Goal: Task Accomplishment & Management: Complete application form

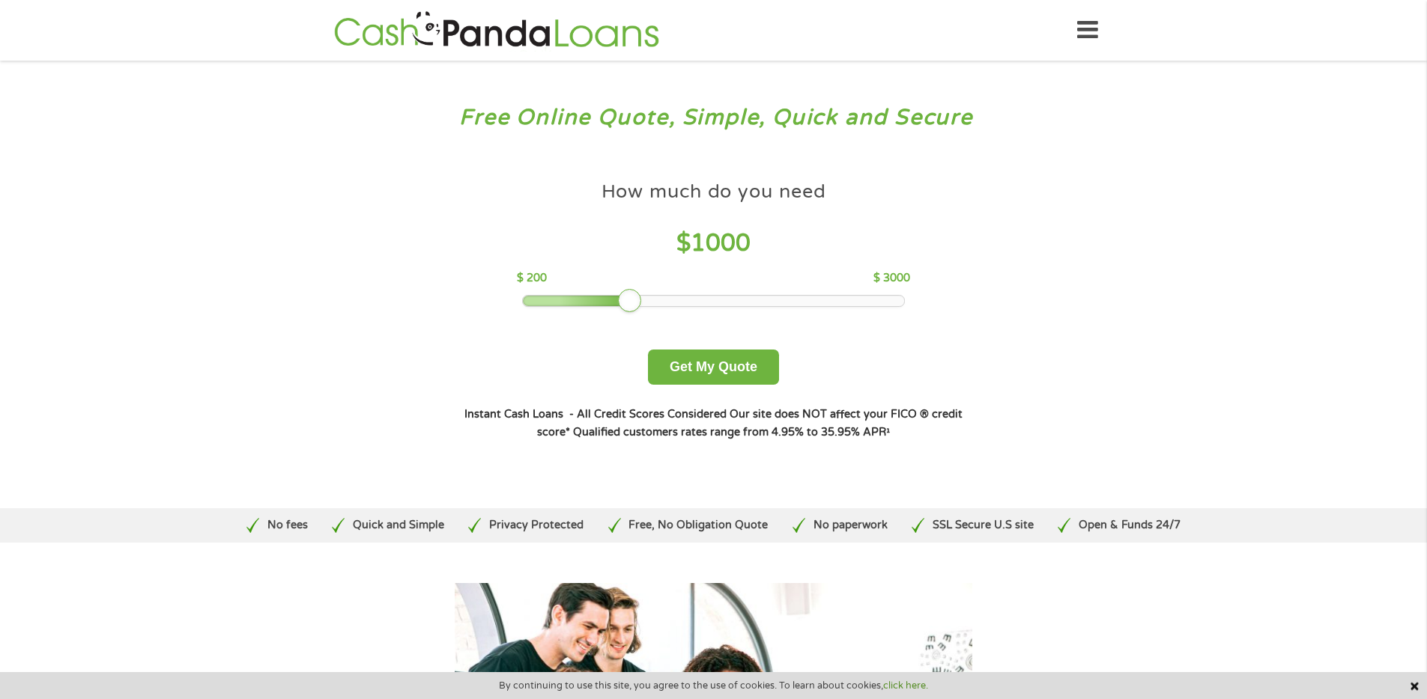
drag, startPoint x: 626, startPoint y: 300, endPoint x: 742, endPoint y: 299, distance: 116.1
click at [642, 299] on div at bounding box center [630, 301] width 24 height 24
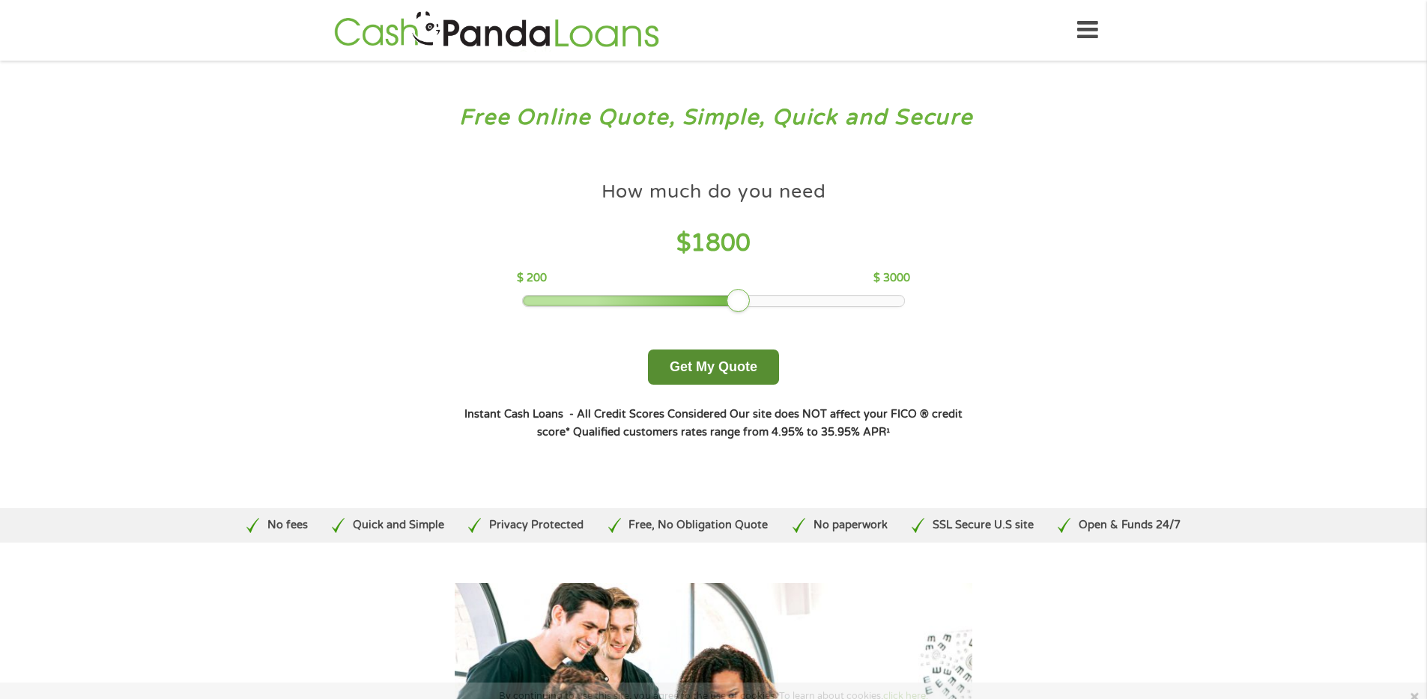
click at [723, 361] on button "Get My Quote" at bounding box center [713, 367] width 131 height 35
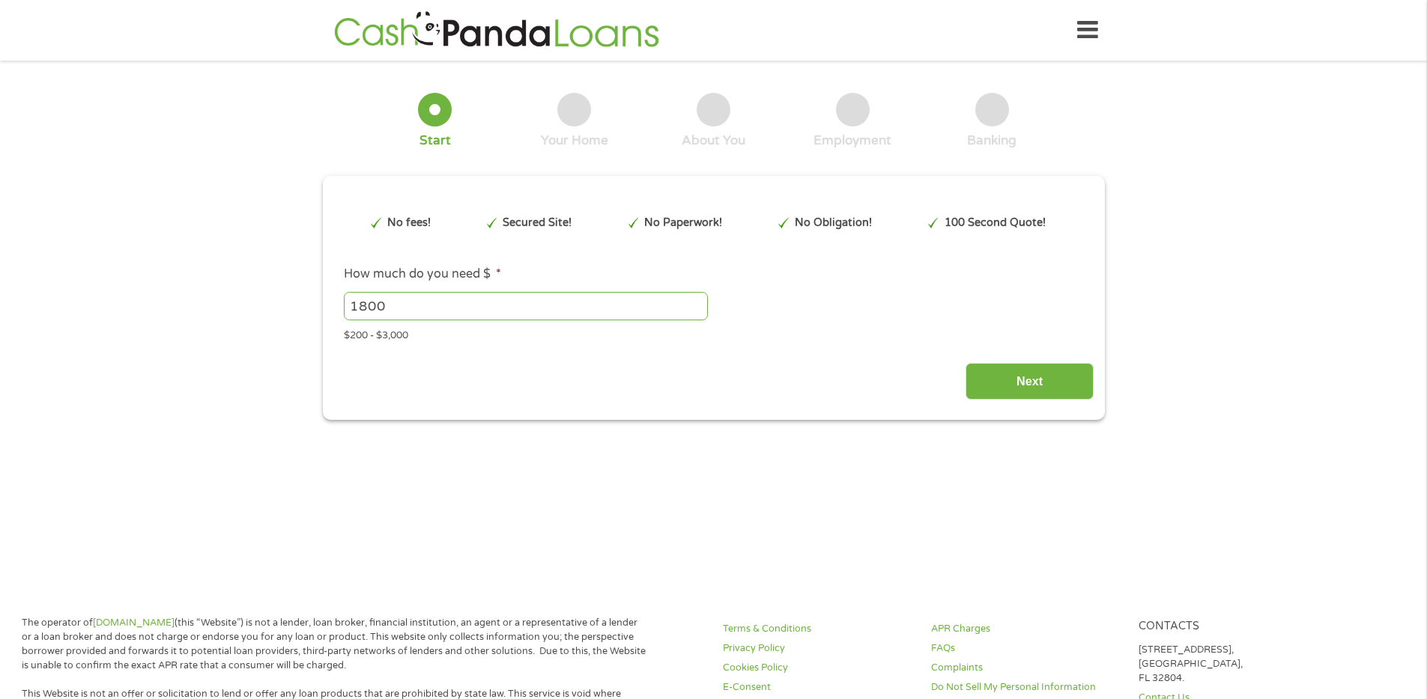
click at [297, 339] on div "1 Start 2 Your Home 3 About You 4 Employment 5 Banking 6 This field is hidden w…" at bounding box center [713, 245] width 1427 height 349
click at [1001, 445] on section "1 Start 2 Your Home 3 About You 4 Employment 5 Banking 6 This field is hidden w…" at bounding box center [713, 261] width 1427 height 381
click at [1018, 373] on input "Next" at bounding box center [1029, 381] width 128 height 37
click at [1051, 375] on input "Next" at bounding box center [1029, 381] width 128 height 37
click at [205, 120] on div "1 Start 2 Your Home 3 About You 4 Employment 5 Banking 6 This field is hidden w…" at bounding box center [713, 245] width 1427 height 349
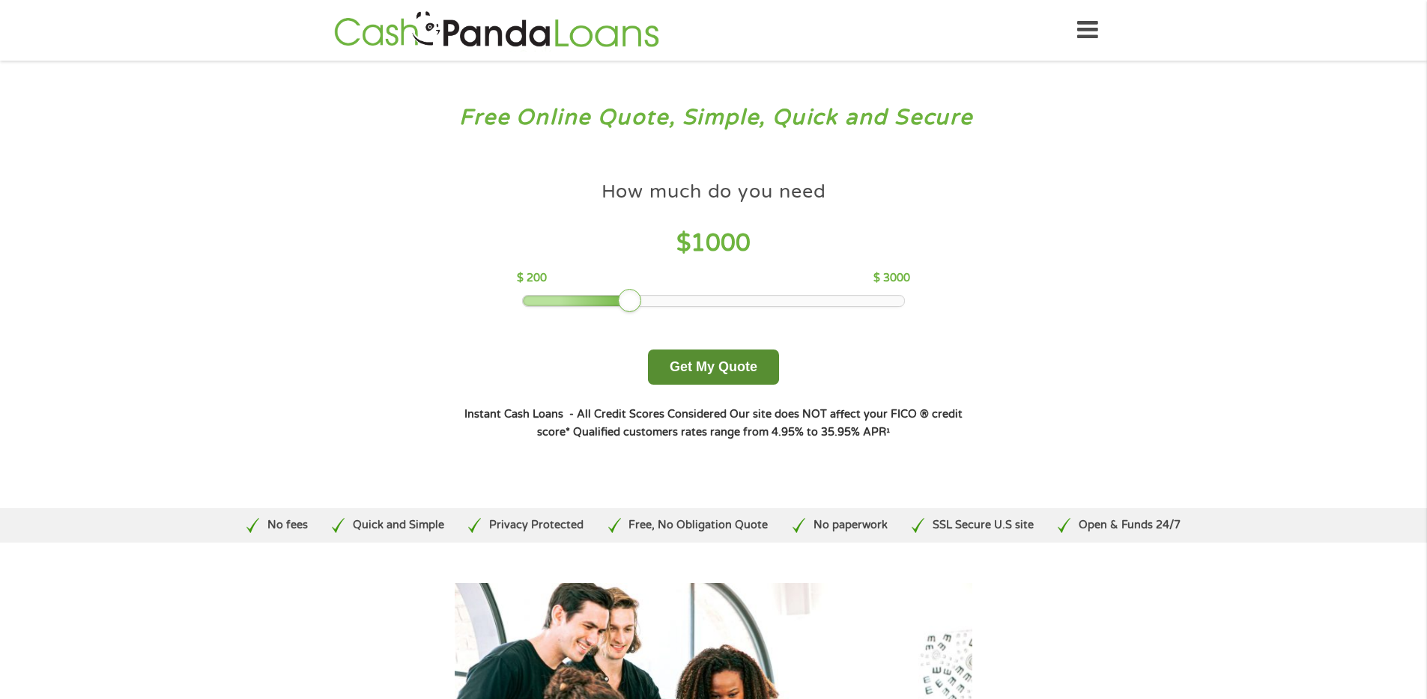
click at [676, 368] on button "Get My Quote" at bounding box center [713, 367] width 131 height 35
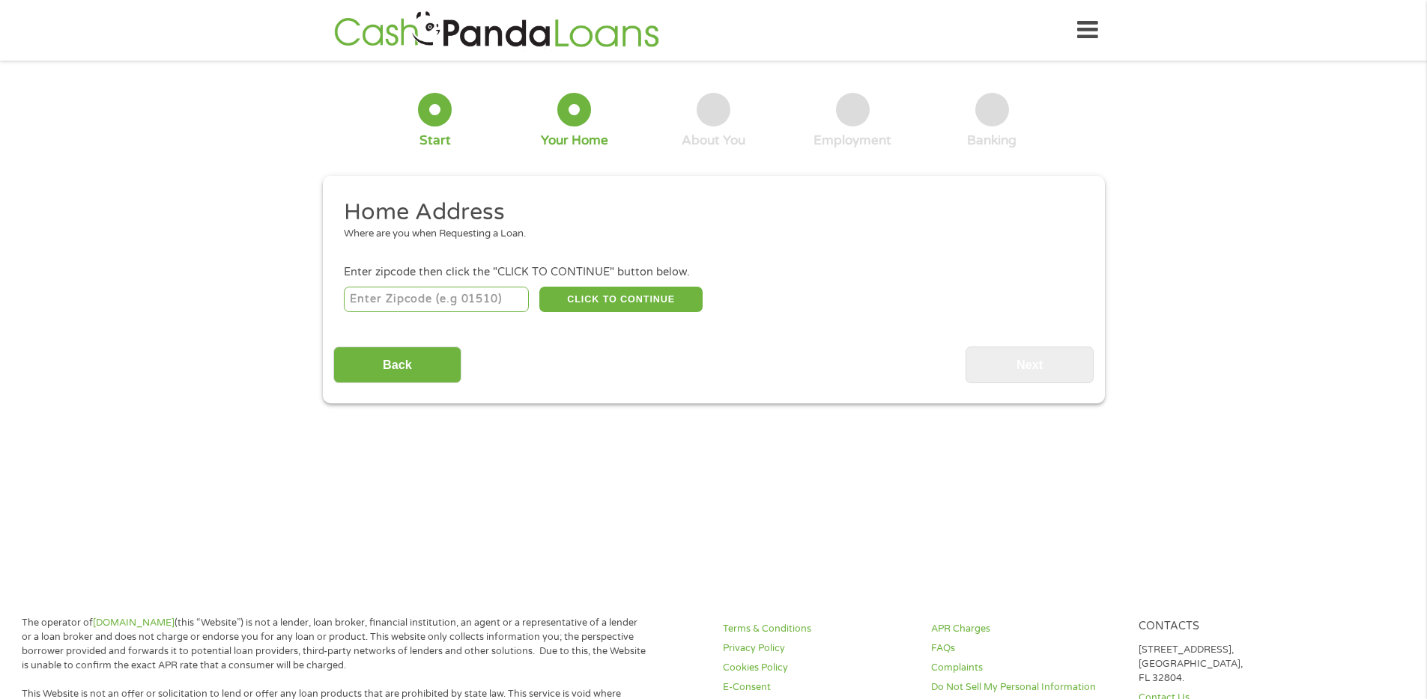
click at [401, 297] on input "number" at bounding box center [436, 299] width 185 height 25
type input "83714"
click at [583, 295] on button "CLICK TO CONTINUE" at bounding box center [620, 299] width 163 height 25
type input "83714"
type input "Garden City"
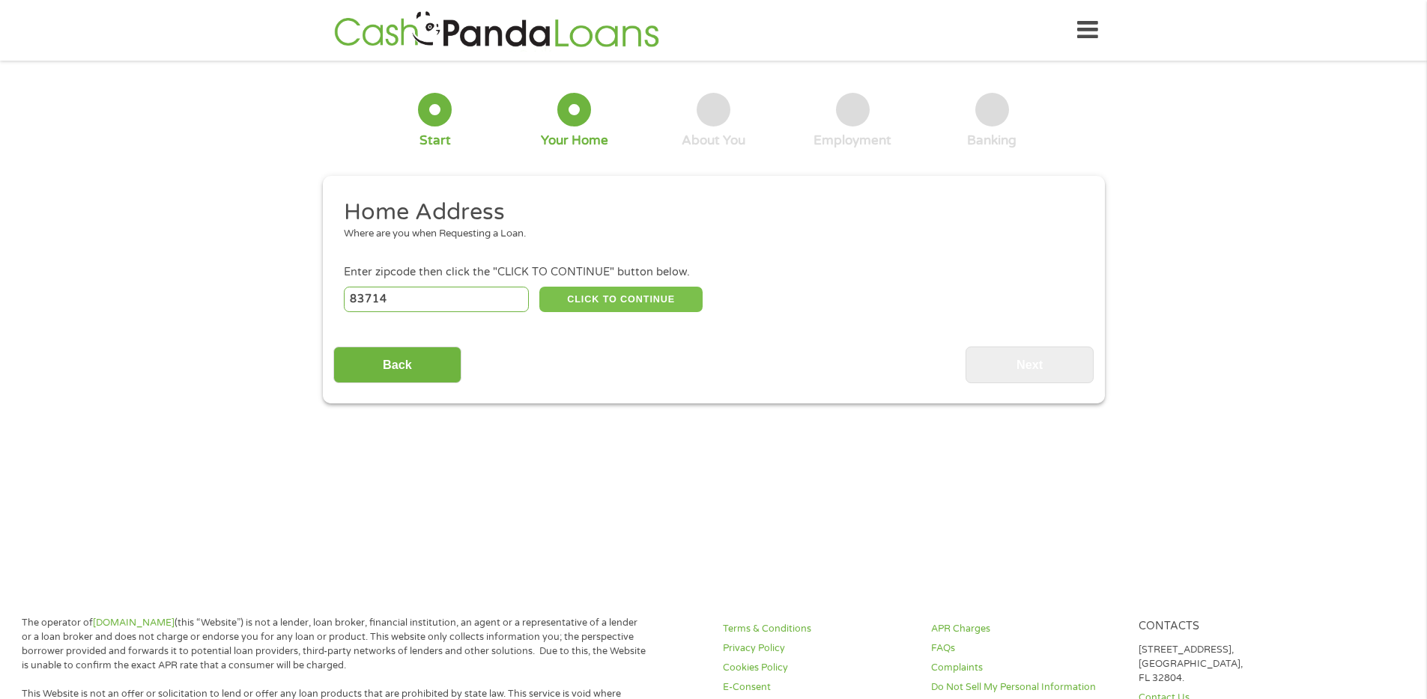
select select "Idaho"
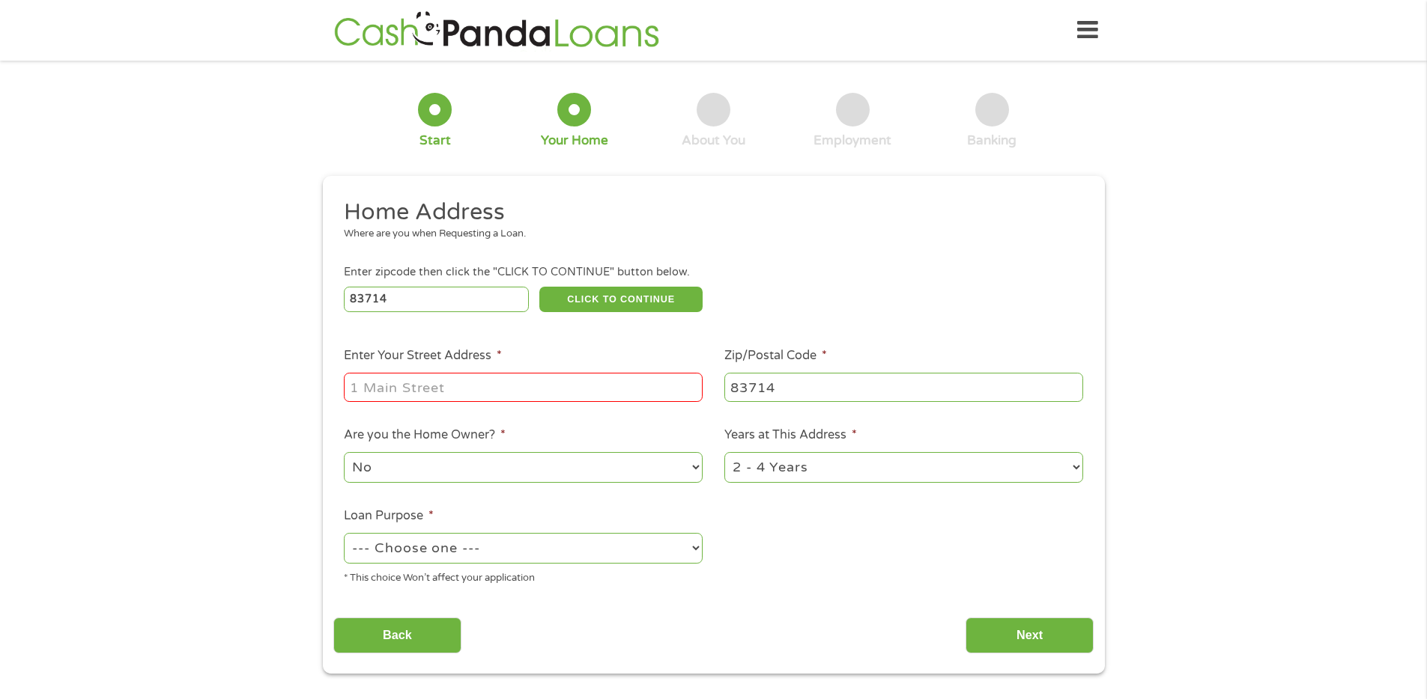
click at [511, 386] on input "Enter Your Street Address *" at bounding box center [523, 387] width 359 height 28
type input "45 Goose Green"
click at [655, 538] on select "--- Choose one --- Pay Bills Debt Consolidation Home Improvement Major Purchase…" at bounding box center [523, 548] width 359 height 31
select select "debtconsolidation"
click at [344, 533] on select "--- Choose one --- Pay Bills Debt Consolidation Home Improvement Major Purchase…" at bounding box center [523, 548] width 359 height 31
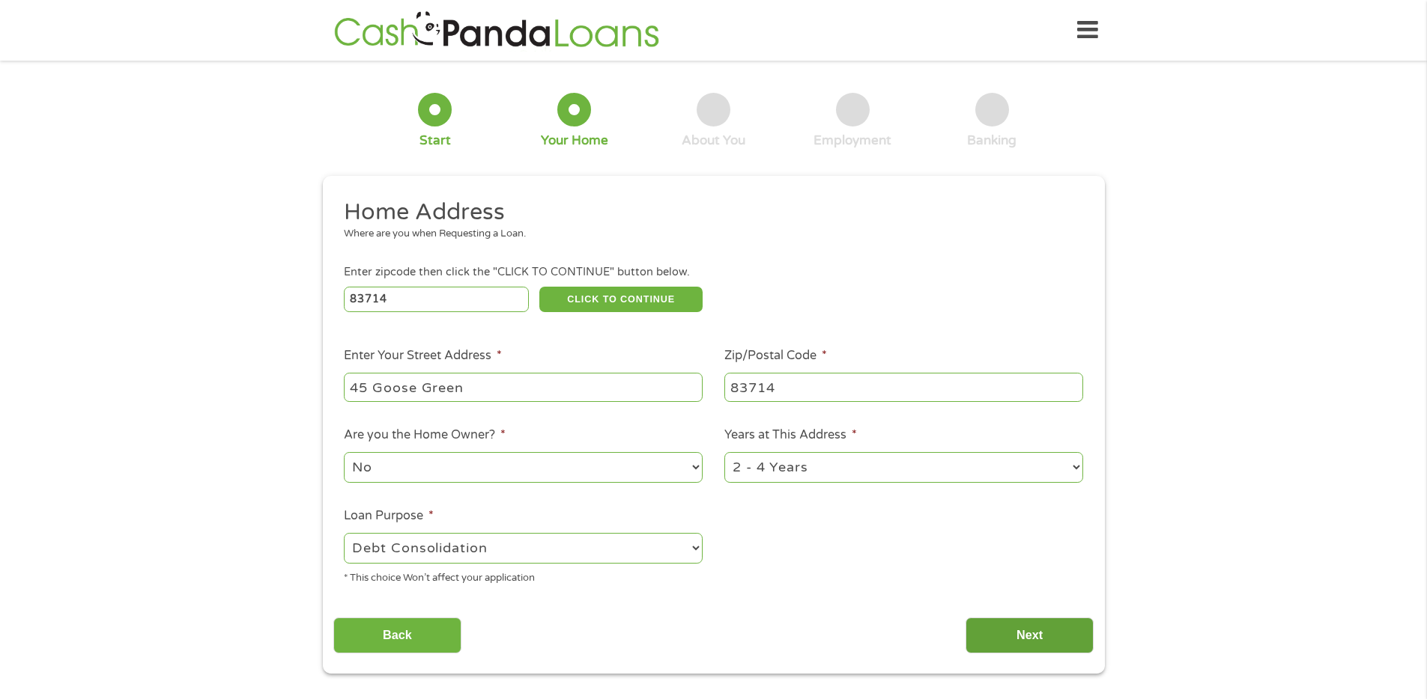
click at [1005, 627] on input "Next" at bounding box center [1029, 636] width 128 height 37
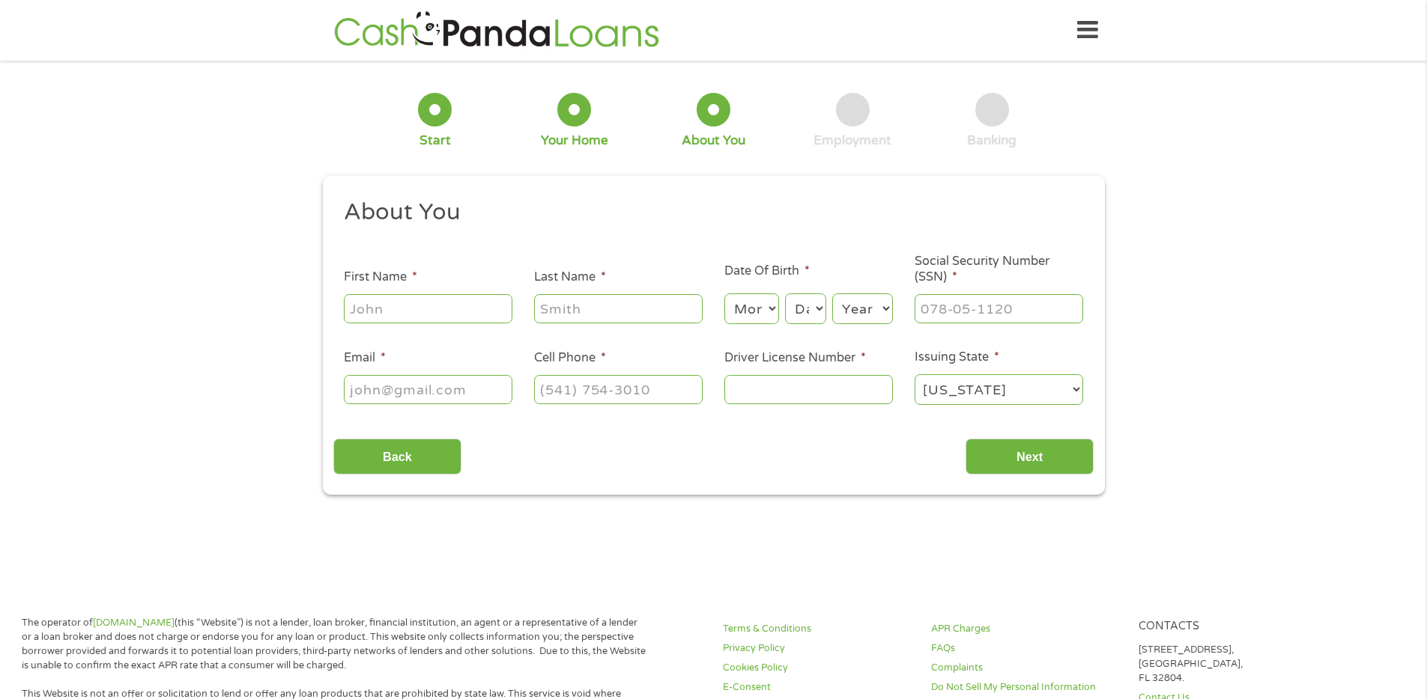
scroll to position [6, 6]
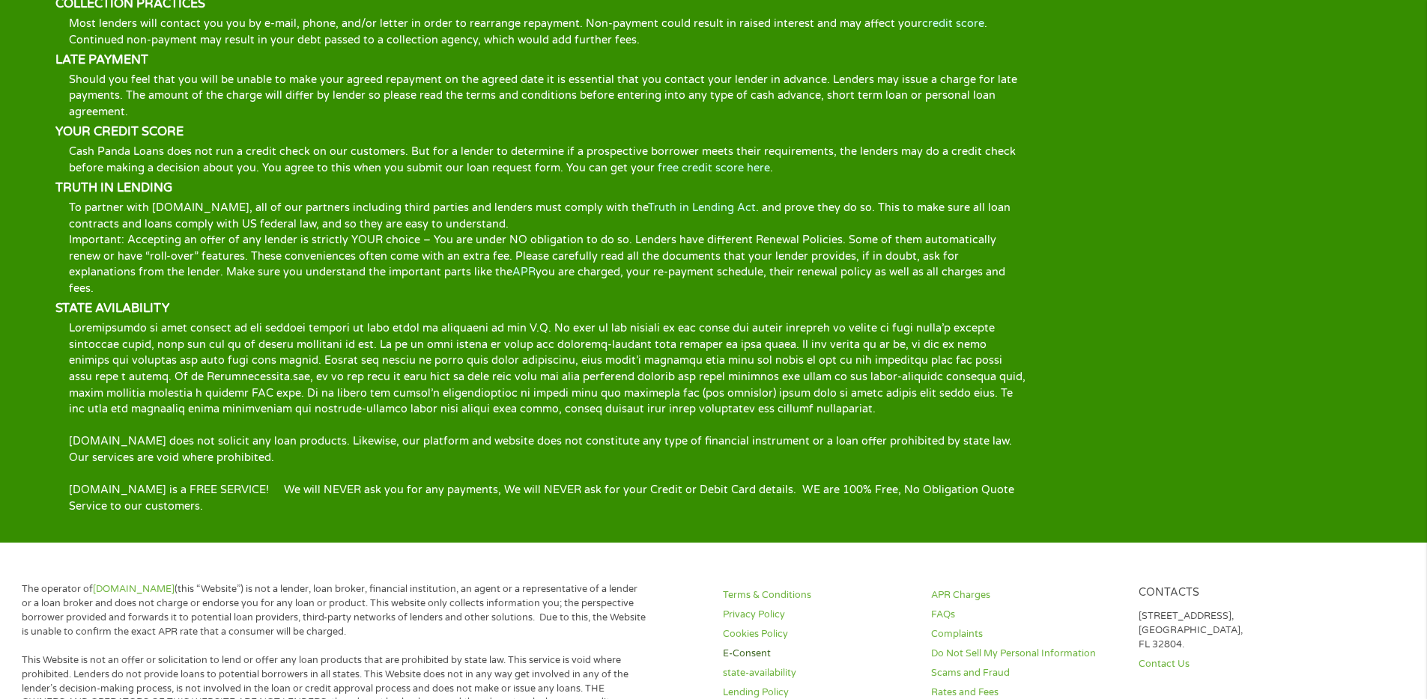
scroll to position [2569, 0]
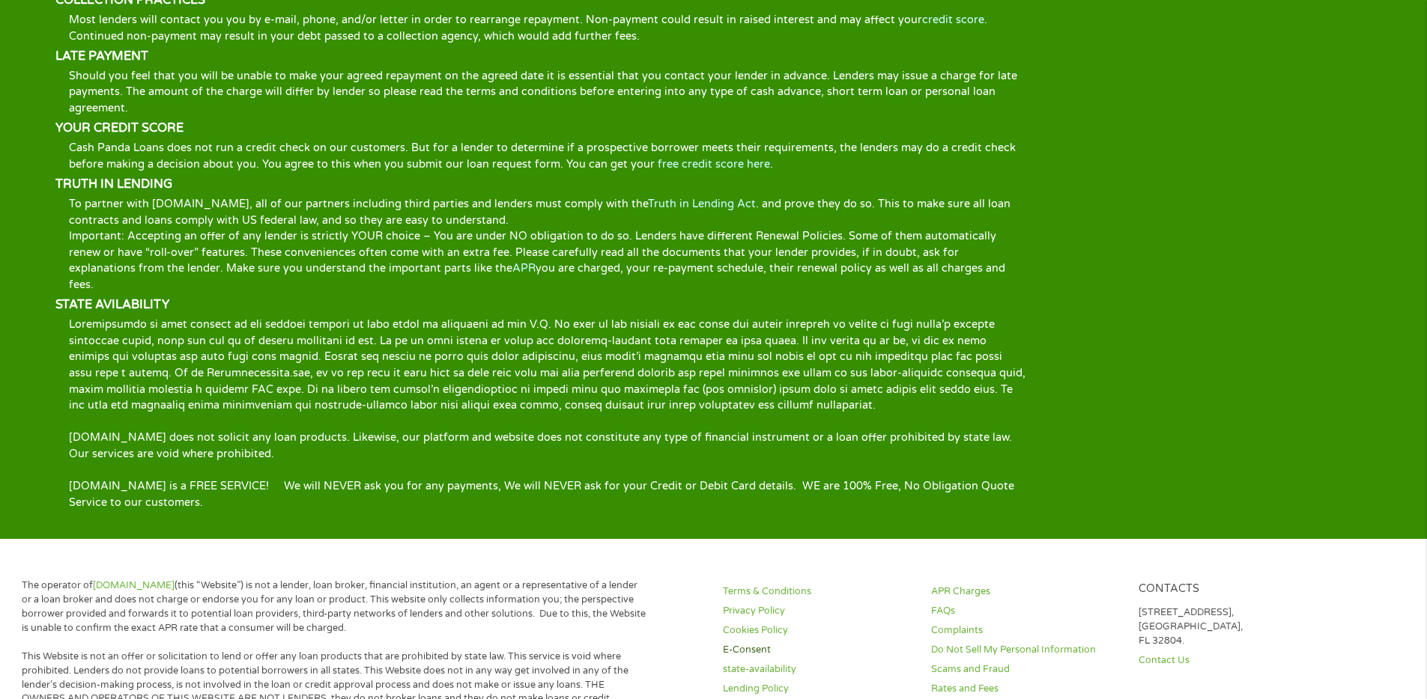
click at [749, 643] on link "E-Consent" at bounding box center [818, 650] width 190 height 14
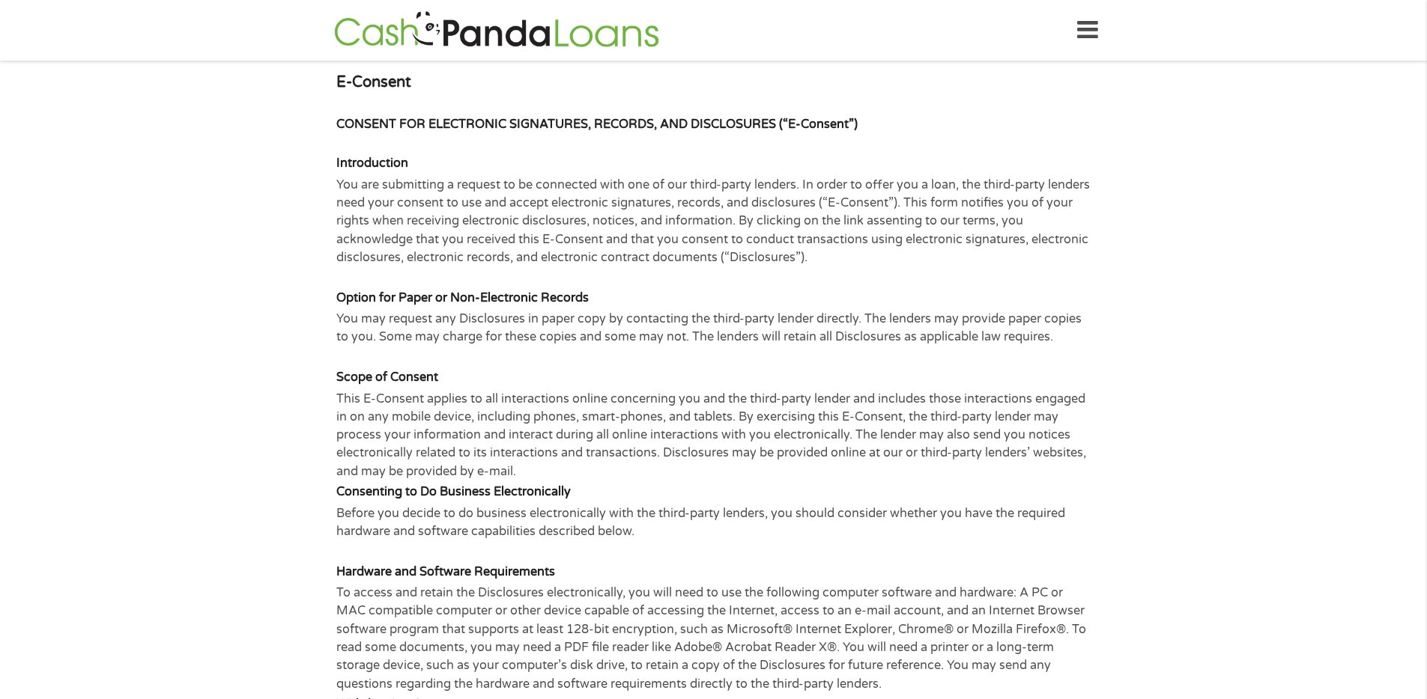
click at [485, 37] on img at bounding box center [497, 30] width 334 height 43
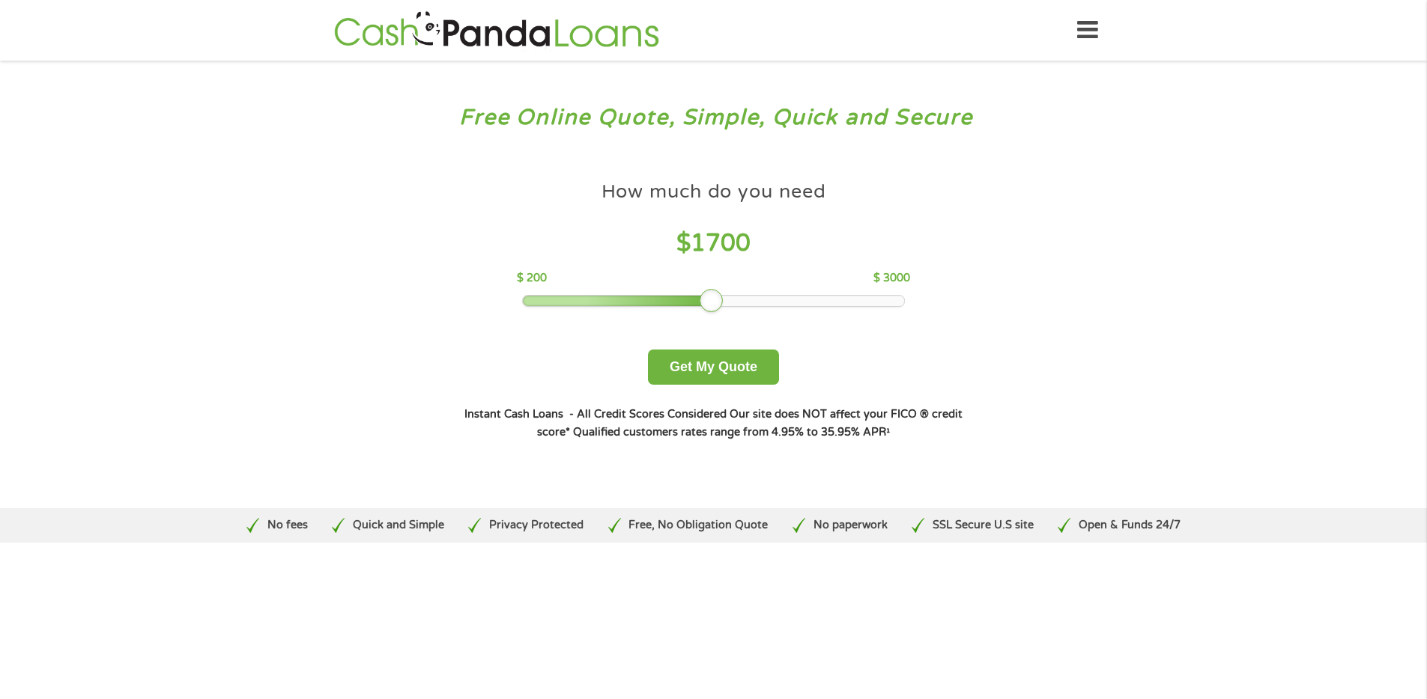
drag, startPoint x: 701, startPoint y: 300, endPoint x: 733, endPoint y: 301, distance: 32.2
click at [723, 300] on div at bounding box center [711, 301] width 24 height 24
click at [727, 380] on button "Get My Quote" at bounding box center [713, 367] width 131 height 35
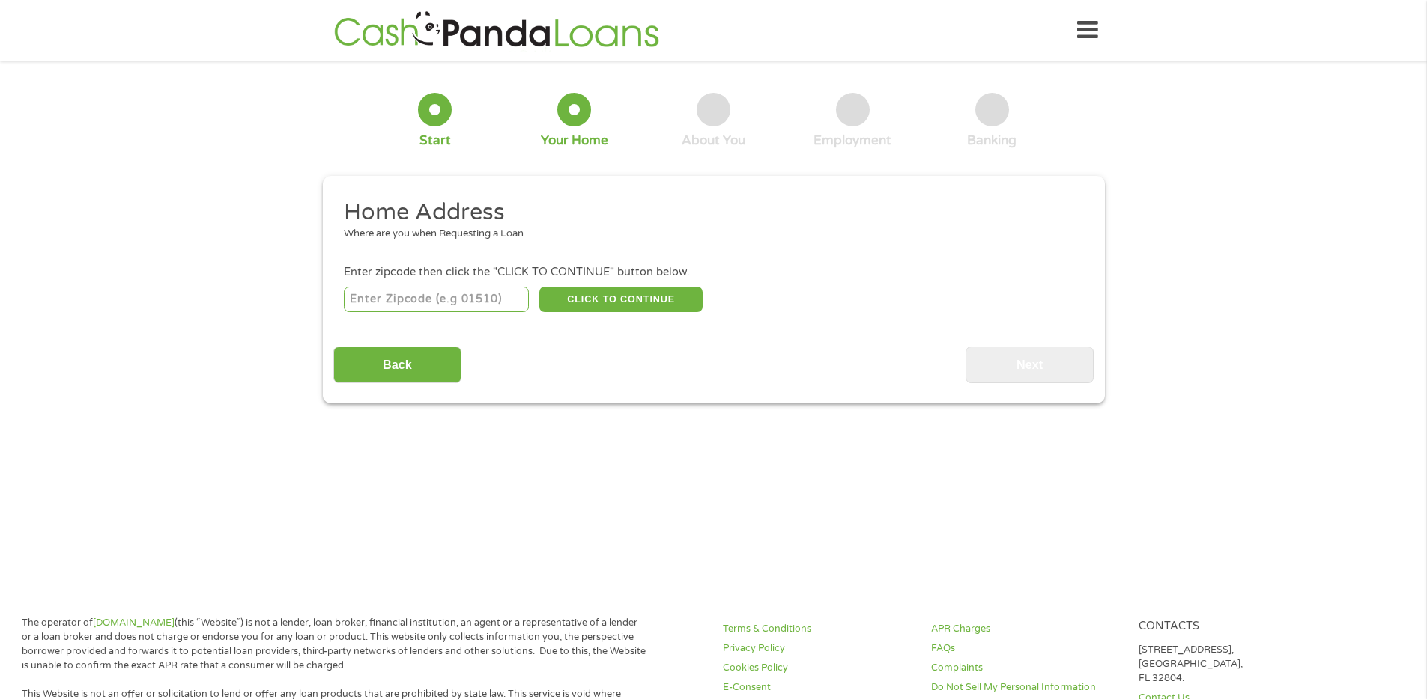
drag, startPoint x: 785, startPoint y: 392, endPoint x: 618, endPoint y: 340, distance: 175.0
click at [783, 392] on div "This field is hidden when viewing the form gclid This field is hidden when view…" at bounding box center [714, 290] width 782 height 228
click at [508, 292] on div "CLICK TO CONTINUE Please recheck your Zipcode, it seems to be Incorrect" at bounding box center [713, 299] width 738 height 31
type input "83714"
click at [592, 297] on button "CLICK TO CONTINUE" at bounding box center [620, 299] width 163 height 25
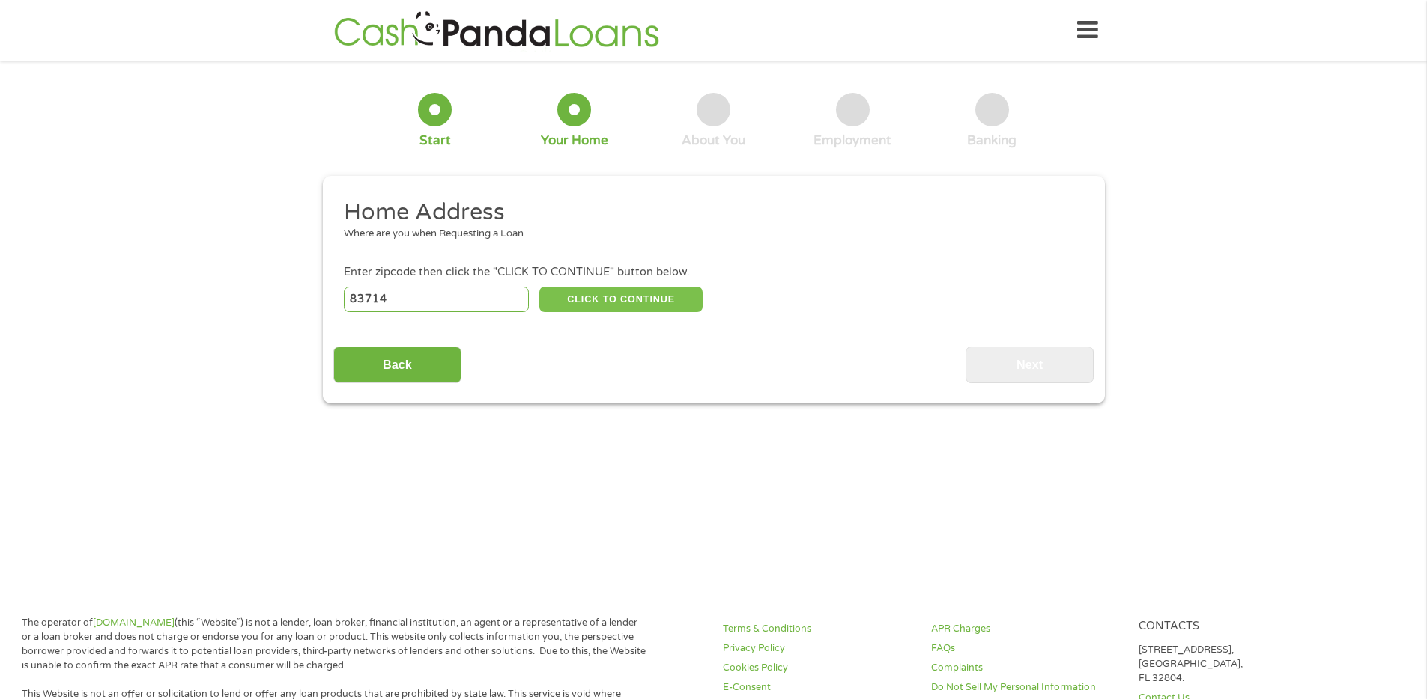
type input "83714"
type input "[GEOGRAPHIC_DATA]"
select select "[US_STATE]"
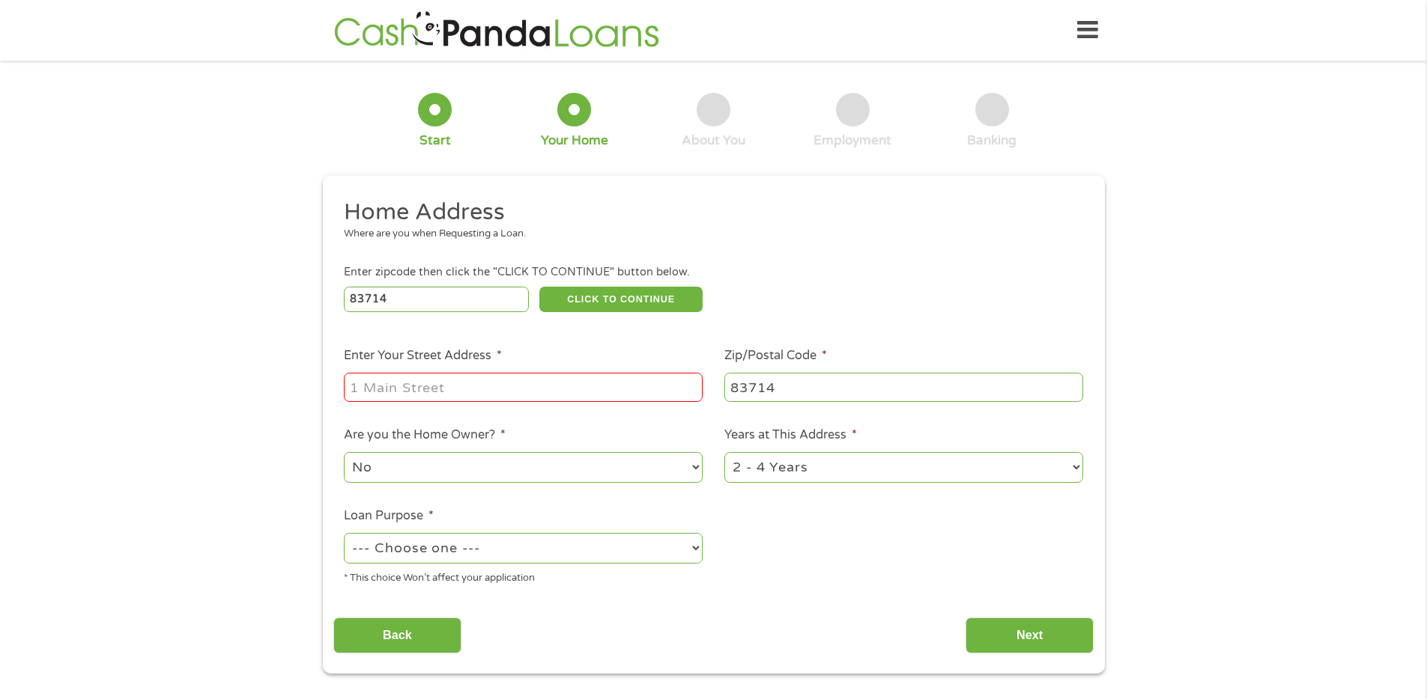
drag, startPoint x: 617, startPoint y: 380, endPoint x: 604, endPoint y: 388, distance: 15.2
click at [617, 380] on input "Enter Your Street Address *" at bounding box center [523, 387] width 359 height 28
type input "45 Goose Green"
click at [605, 535] on select "--- Choose one --- Pay Bills Debt Consolidation Home Improvement Major Purchase…" at bounding box center [523, 548] width 359 height 31
select select "debtconsolidation"
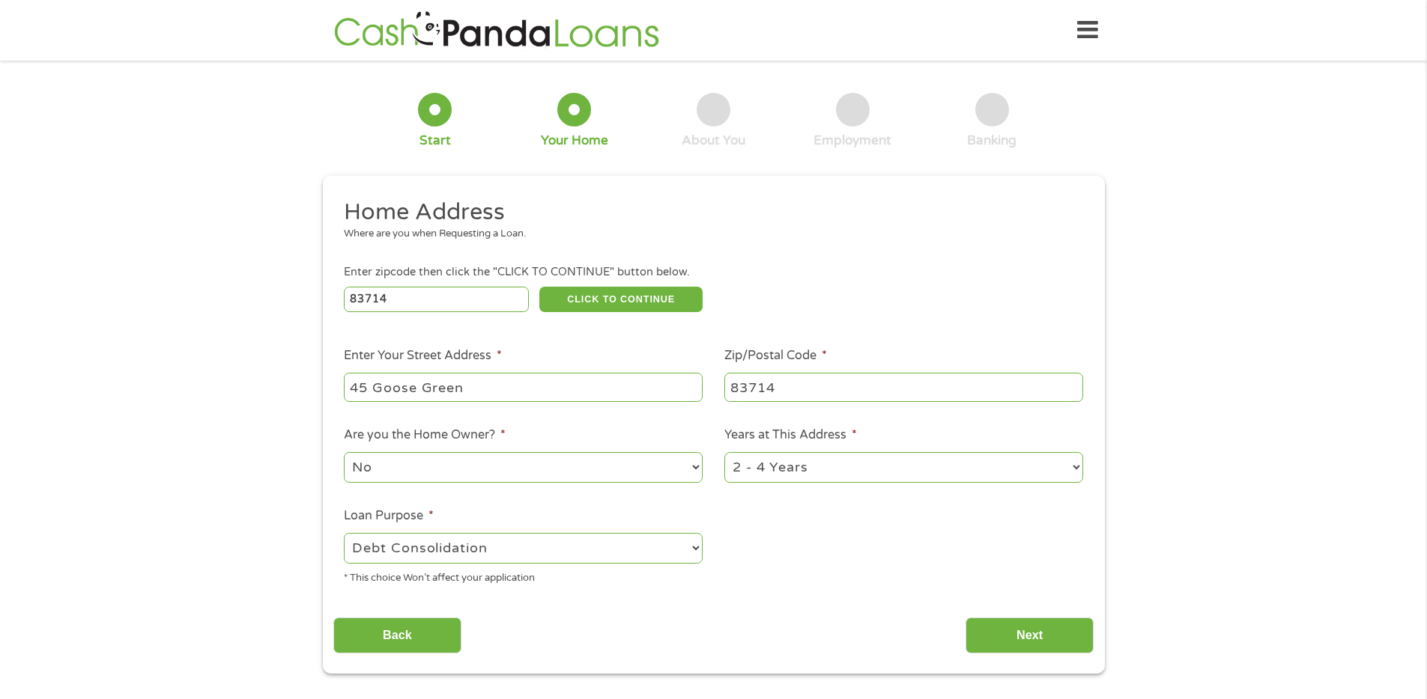
click at [344, 533] on select "--- Choose one --- Pay Bills Debt Consolidation Home Improvement Major Purchase…" at bounding box center [523, 548] width 359 height 31
click at [1017, 636] on input "Next" at bounding box center [1029, 636] width 128 height 37
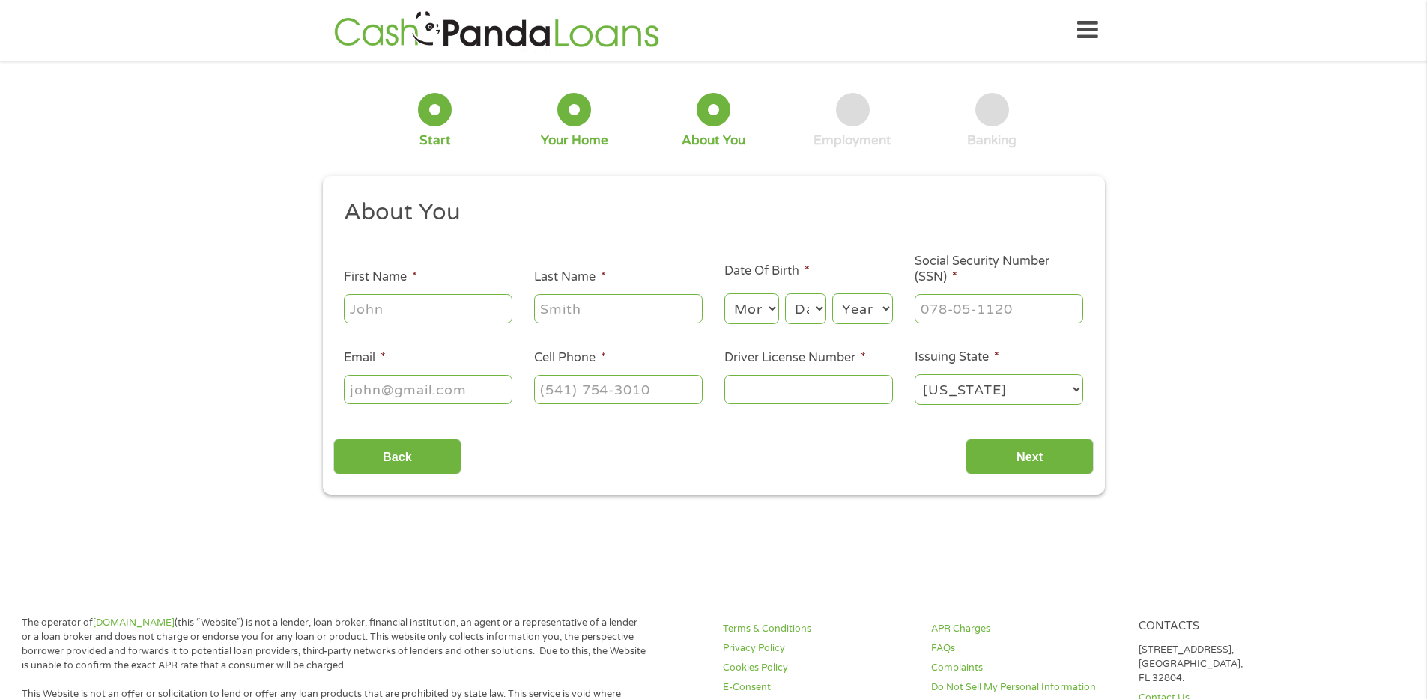
click at [399, 301] on input "First Name *" at bounding box center [428, 308] width 168 height 28
type input "test"
type input "[PERSON_NAME][EMAIL_ADDRESS][DOMAIN_NAME]"
type input "07805554959"
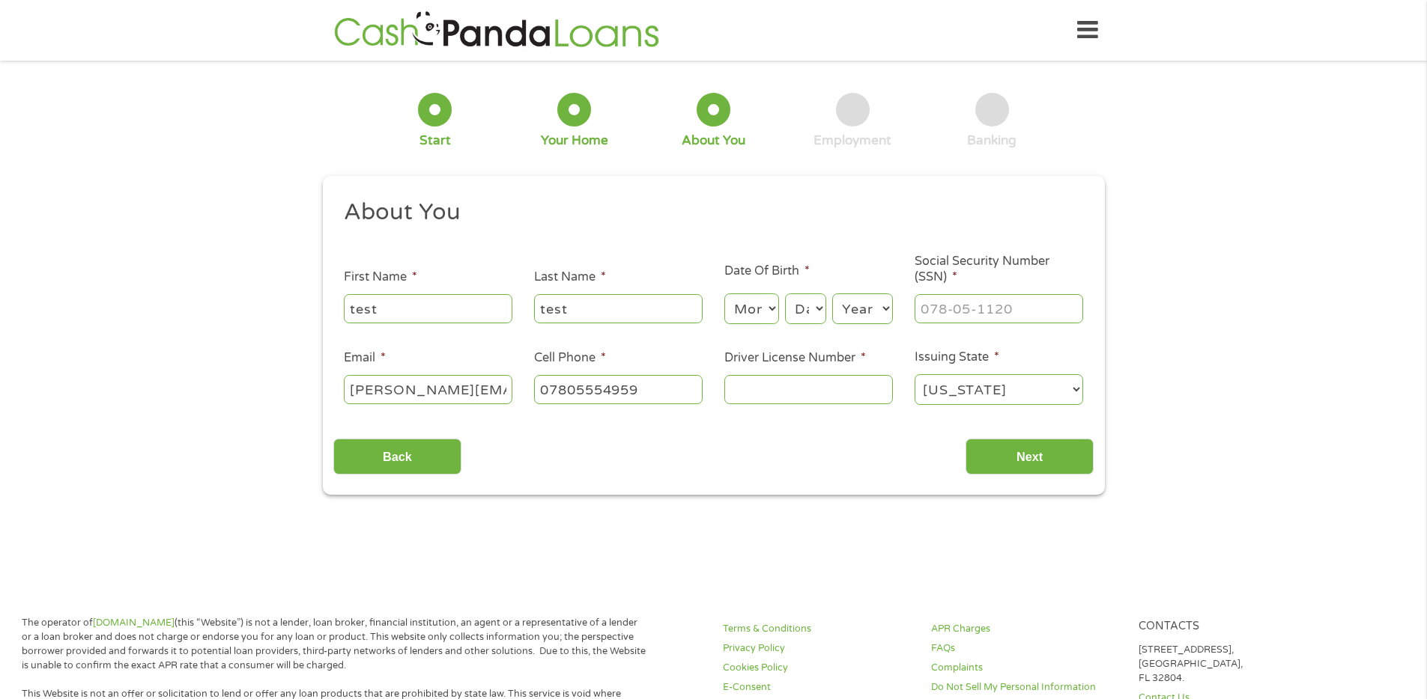
scroll to position [0, 24]
drag, startPoint x: 398, startPoint y: 391, endPoint x: 579, endPoint y: 389, distance: 181.2
click at [579, 389] on ul "About You This field is hidden when viewing the form Title * --- Choose one ---…" at bounding box center [713, 308] width 760 height 221
type input "[EMAIL_ADDRESS][DOMAIN_NAME]"
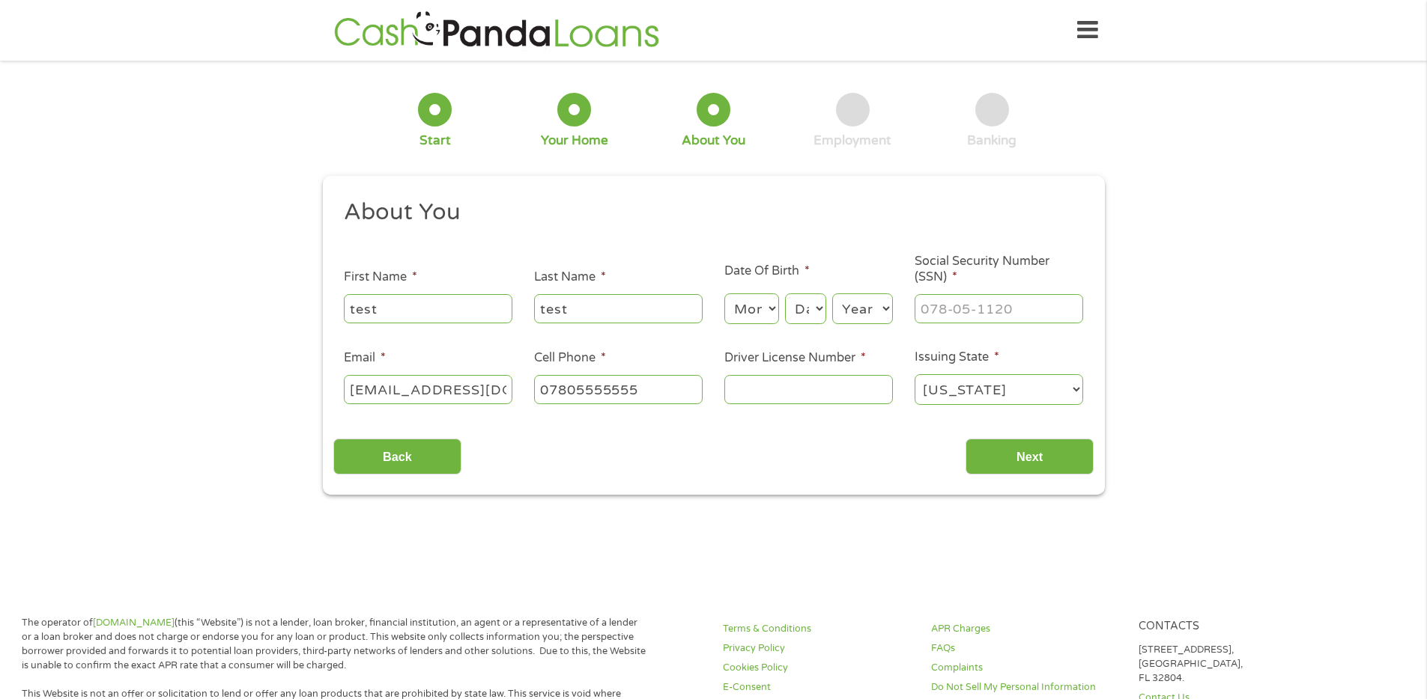
type input "07805555555"
click at [1007, 314] on input "Social Security Number (SSN) *" at bounding box center [998, 308] width 168 height 28
type input "4234234234"
click at [838, 389] on input "Driver License Number *" at bounding box center [808, 389] width 168 height 28
type input "234234234"
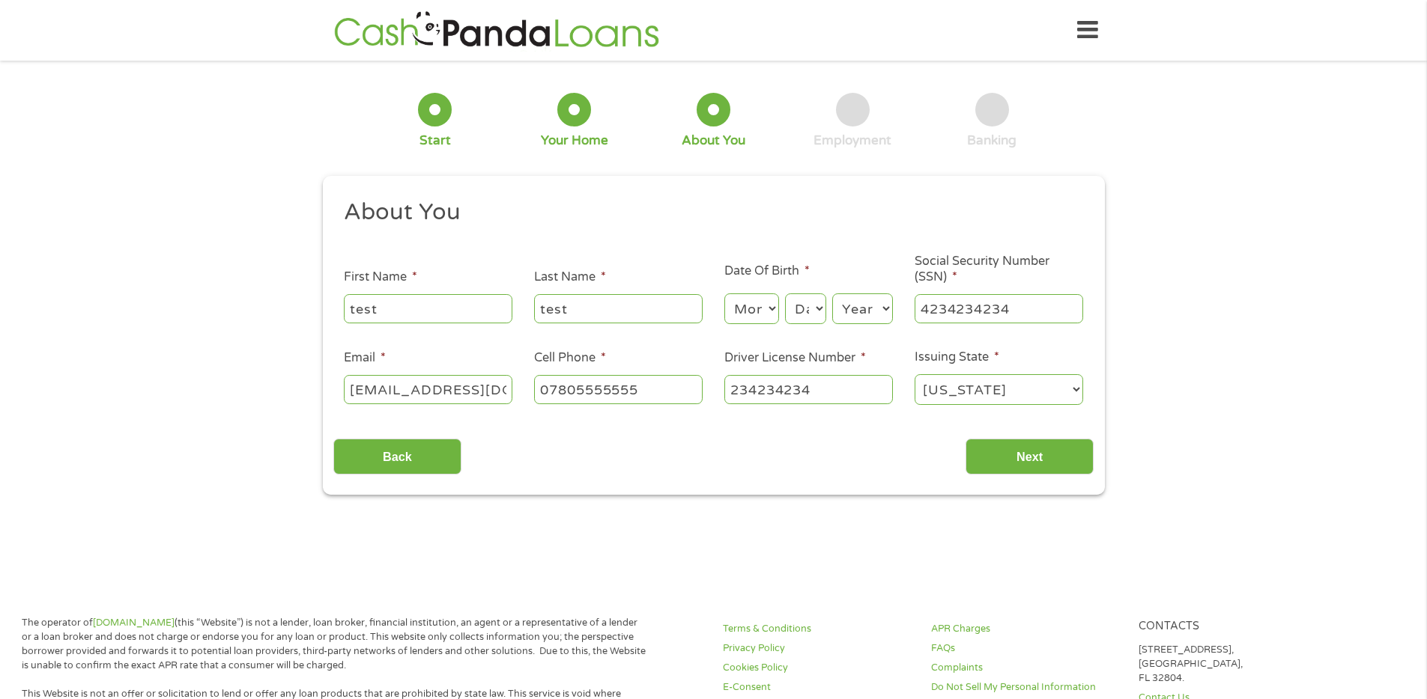
click at [771, 311] on select "Month 1 2 3 4 5 6 7 8 9 10 11 12" at bounding box center [751, 309] width 55 height 31
select select "3"
click at [724, 294] on select "Month 1 2 3 4 5 6 7 8 9 10 11 12" at bounding box center [751, 309] width 55 height 31
click at [801, 315] on select "Day 1 2 3 4 5 6 7 8 9 10 11 12 13 14 15 16 17 18 19 20 21 22 23 24 25 26 27 28 …" at bounding box center [805, 309] width 40 height 31
select select "3"
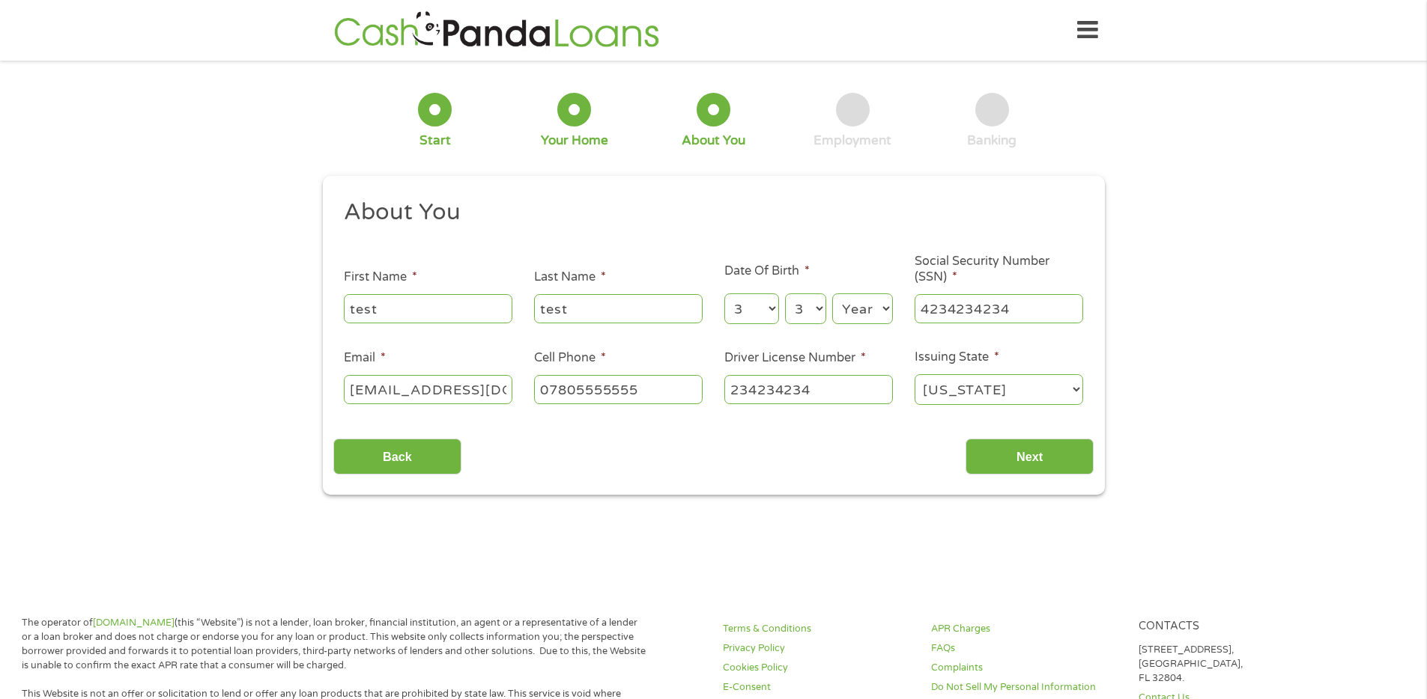
click at [785, 294] on select "Day 1 2 3 4 5 6 7 8 9 10 11 12 13 14 15 16 17 18 19 20 21 22 23 24 25 26 27 28 …" at bounding box center [805, 309] width 40 height 31
click at [1005, 453] on input "Next" at bounding box center [1029, 457] width 128 height 37
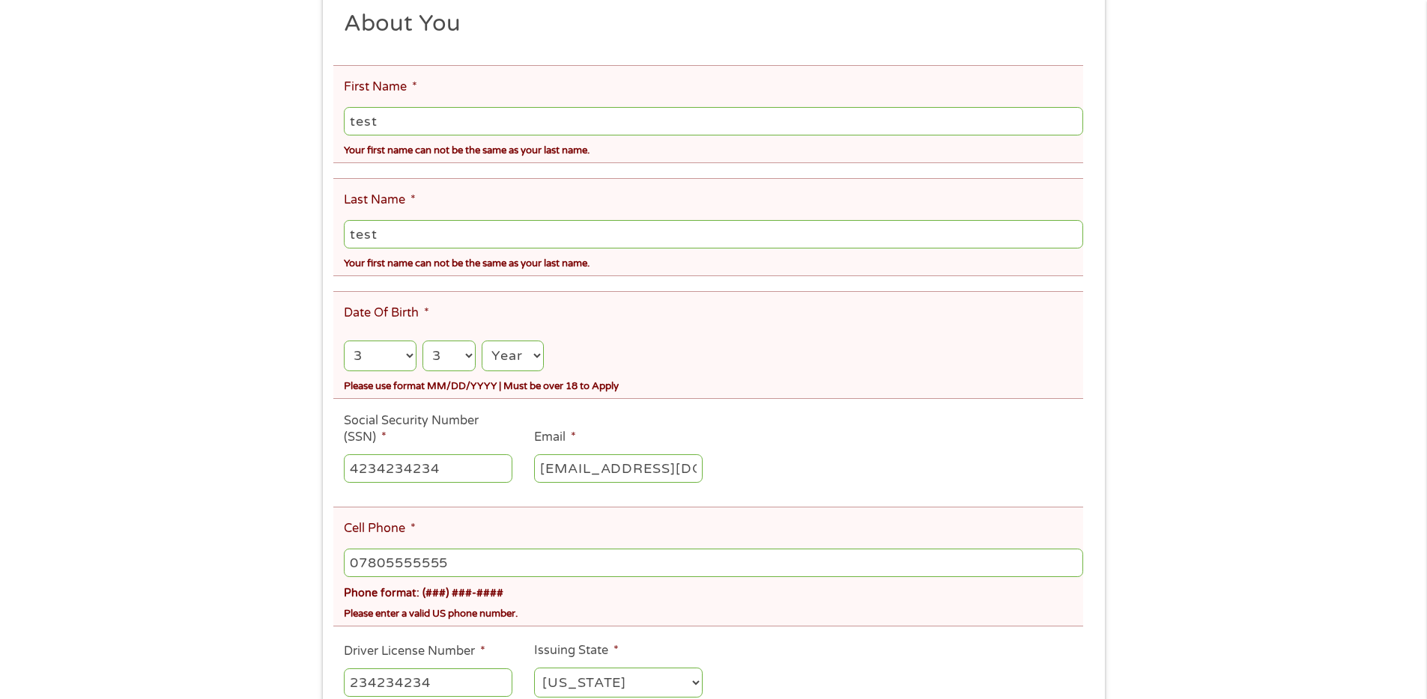
scroll to position [259, 0]
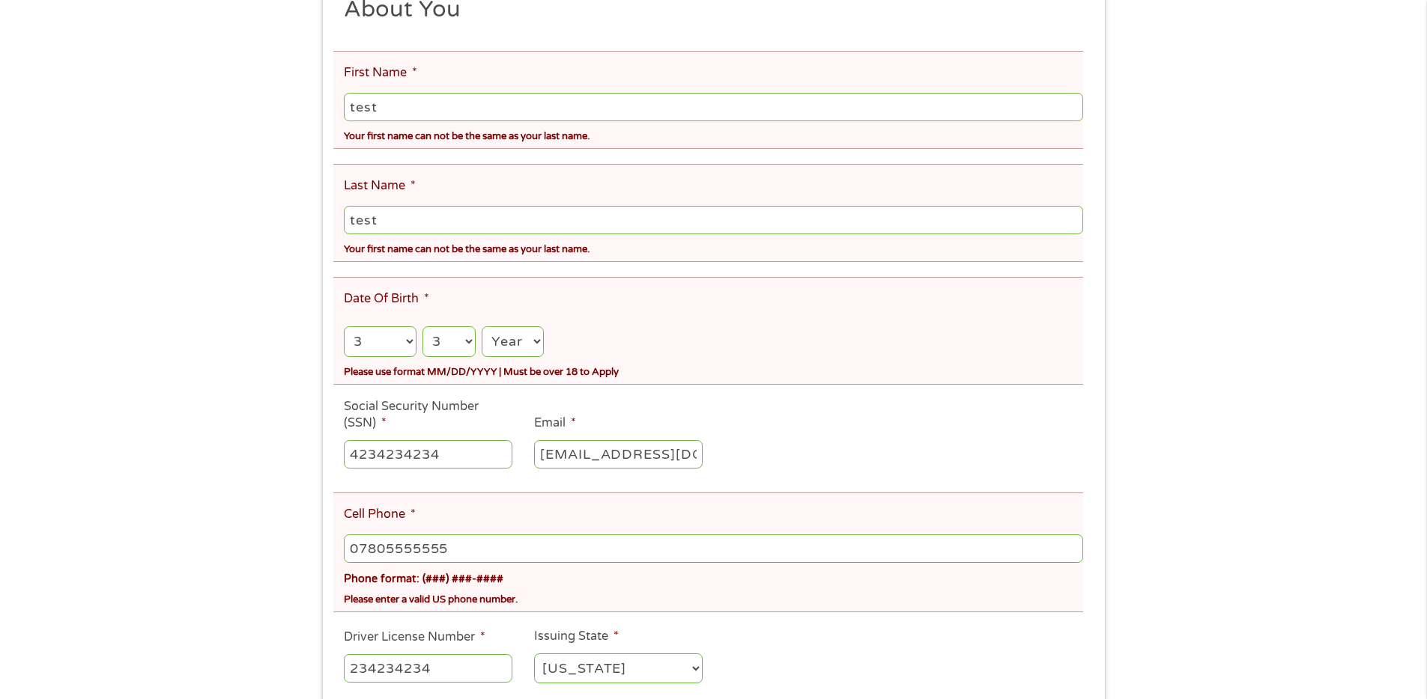
click at [532, 337] on select "Year [DATE] 2006 2005 2004 2003 2002 2001 2000 1999 1998 1997 1996 1995 1994 19…" at bounding box center [512, 342] width 61 height 31
select select "2004"
click at [482, 327] on select "Year [DATE] 2006 2005 2004 2003 2002 2001 2000 1999 1998 1997 1996 1995 1994 19…" at bounding box center [512, 342] width 61 height 31
drag, startPoint x: 362, startPoint y: 104, endPoint x: 336, endPoint y: 100, distance: 26.5
click at [338, 100] on li "First Name * test Your first name can not be the same as your last name." at bounding box center [708, 100] width 750 height 98
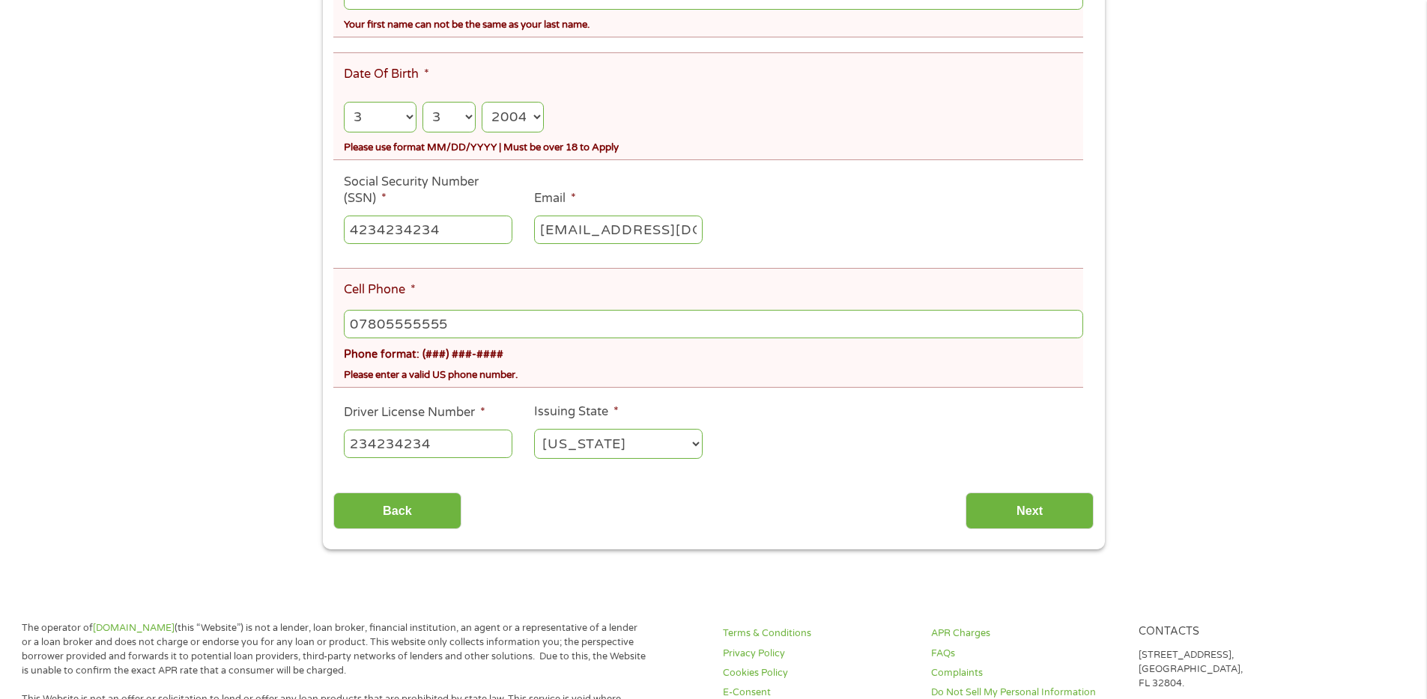
scroll to position [397, 0]
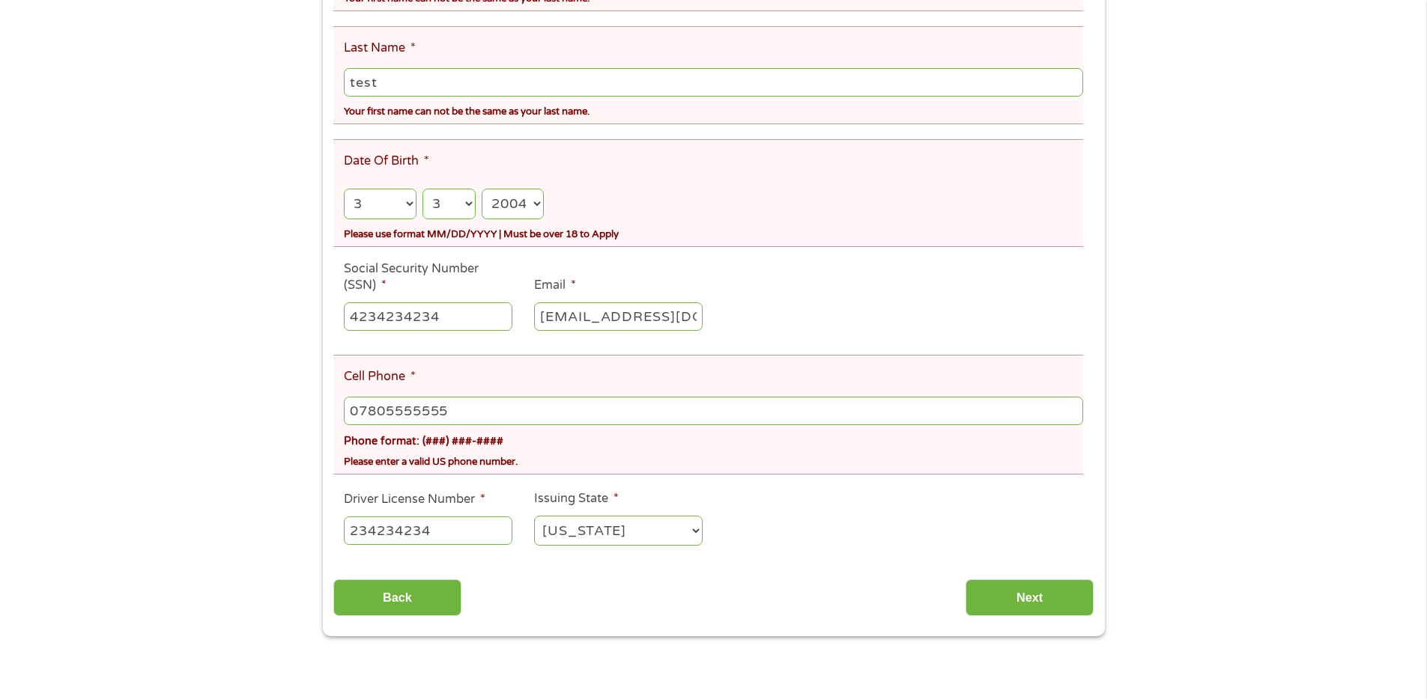
type input "Lews"
drag, startPoint x: 479, startPoint y: 404, endPoint x: 303, endPoint y: 405, distance: 175.2
click at [303, 405] on div "There was a problem with your submission. Please review the fields below. 1 Sta…" at bounding box center [713, 155] width 1427 height 962
type input "2144324234"
click at [1034, 595] on input "Next" at bounding box center [1029, 598] width 128 height 37
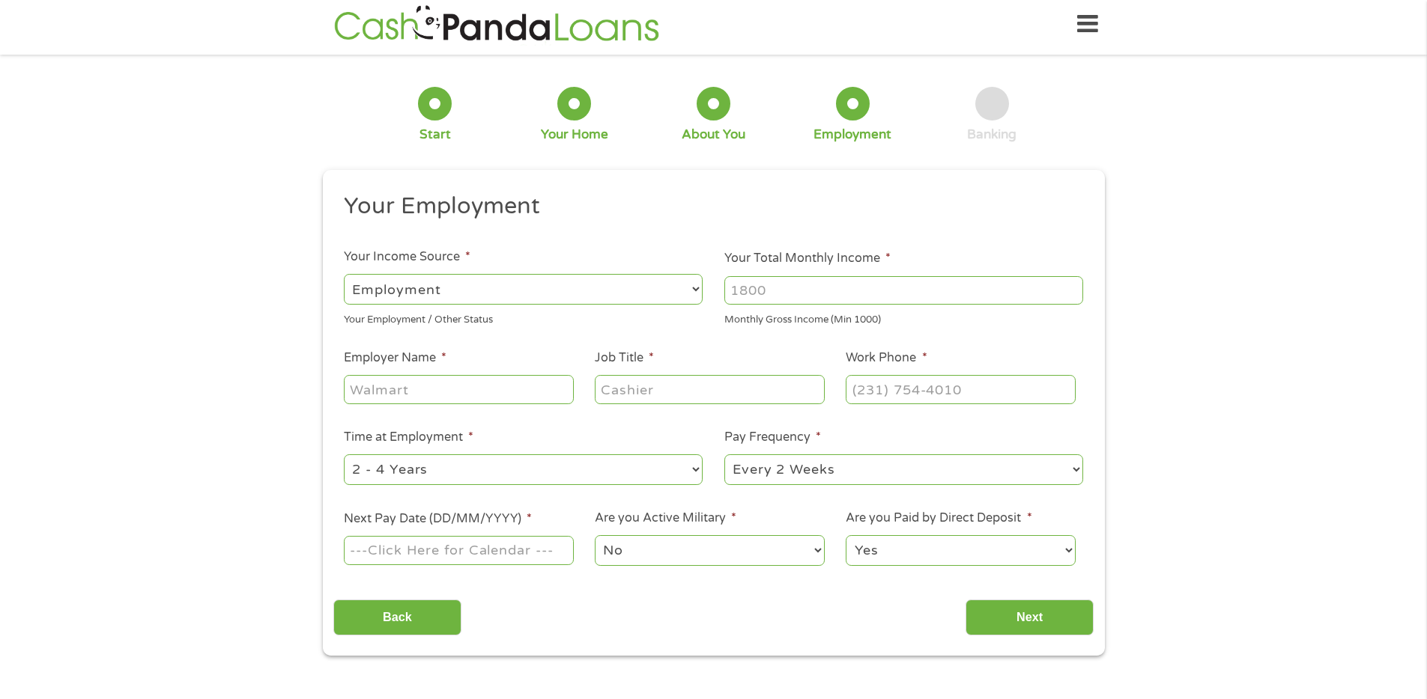
scroll to position [0, 0]
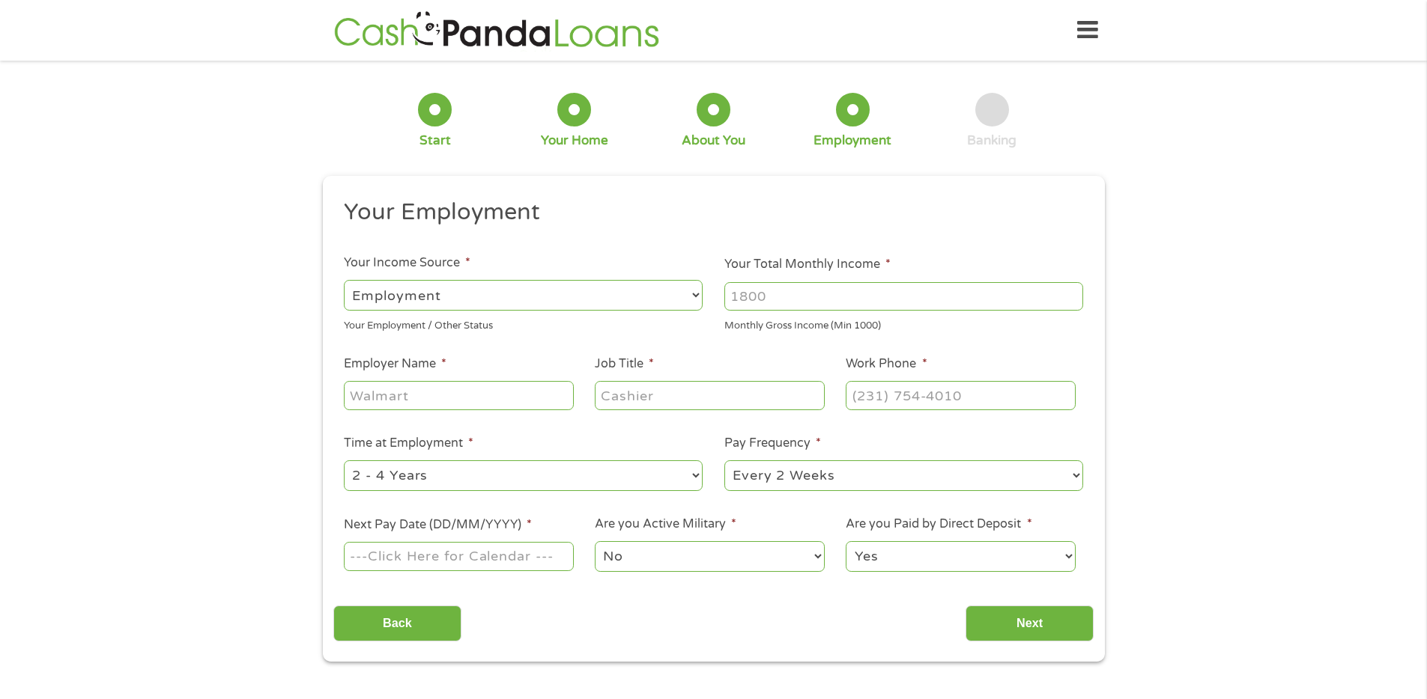
click at [771, 297] on input "Your Total Monthly Income *" at bounding box center [903, 296] width 359 height 28
type input "2250"
click at [467, 393] on input "Employer Name *" at bounding box center [458, 395] width 229 height 28
type input "Walmrt"
type input "Cashier"
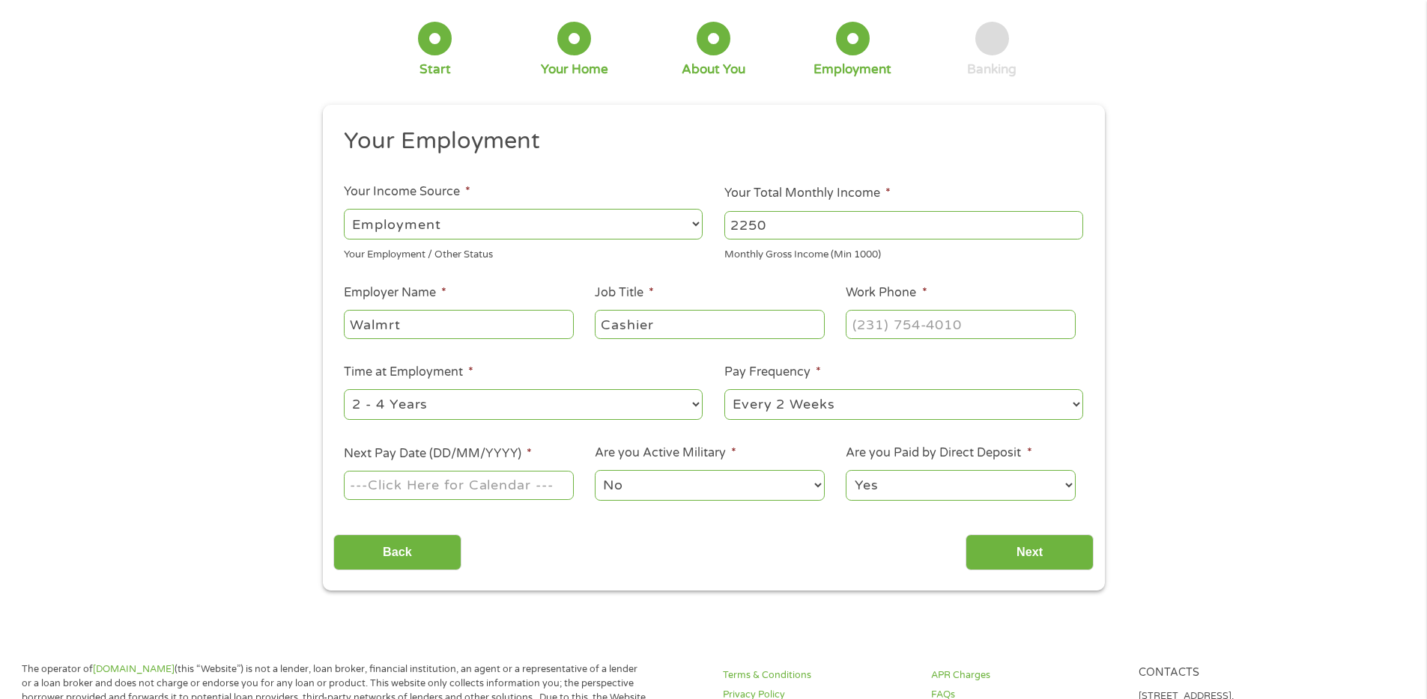
scroll to position [122, 0]
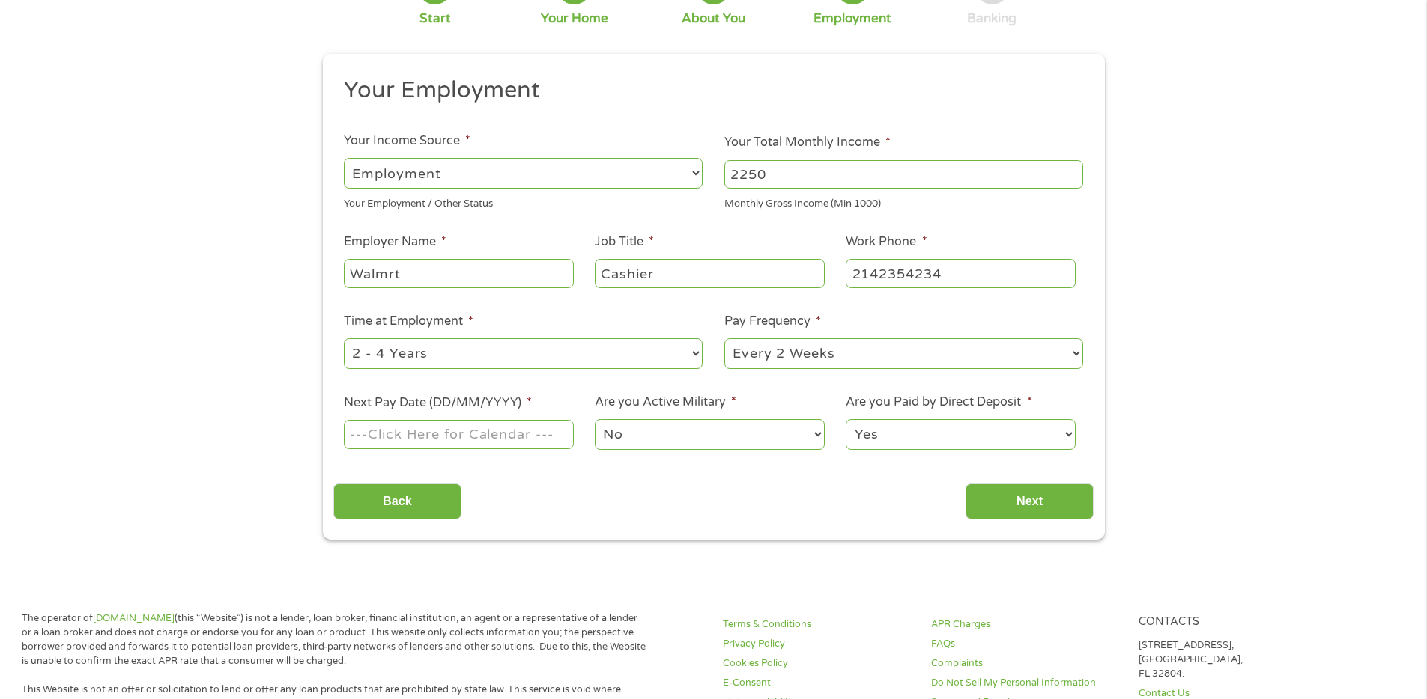
type input "2142354234"
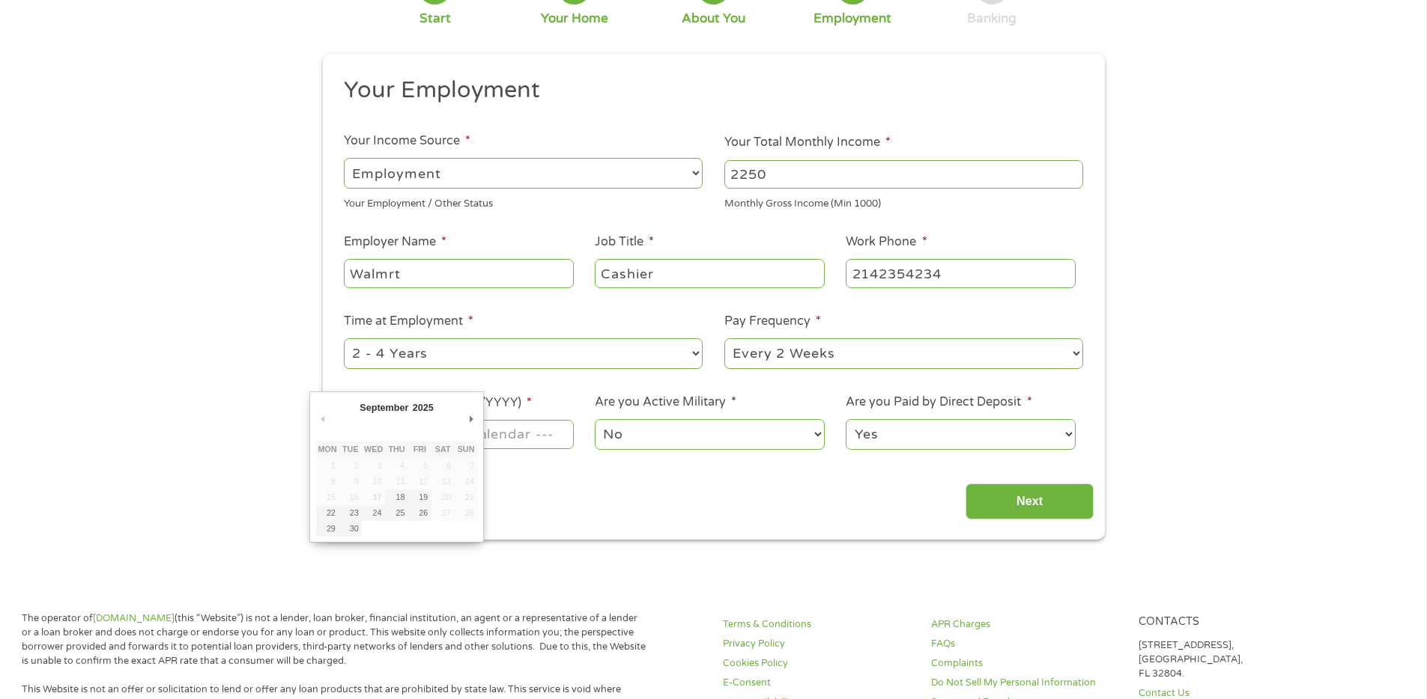
click at [442, 434] on body "Home Get Loan Offer How it works FAQs Blog Cash Loans Quick Loans Online Loans …" at bounding box center [713, 695] width 1427 height 1635
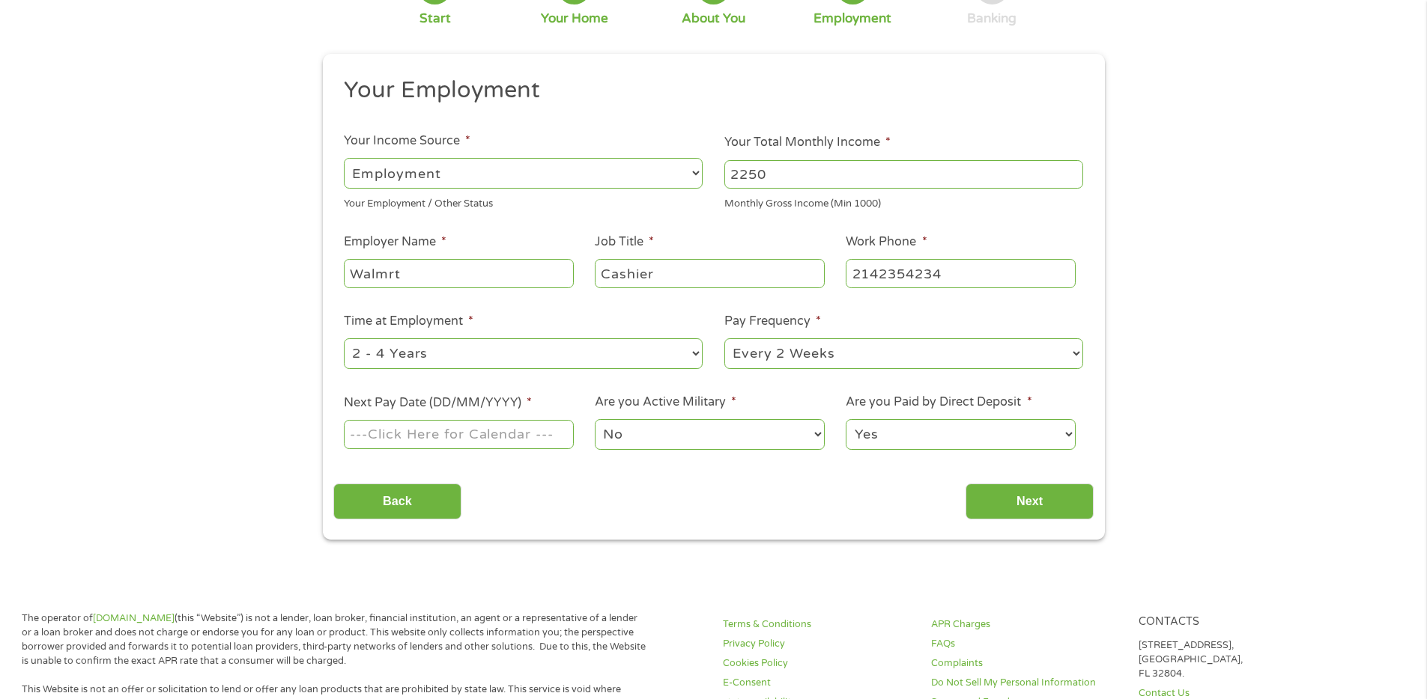
click at [419, 436] on input "Next Pay Date (DD/MM/YYYY) *" at bounding box center [458, 434] width 229 height 28
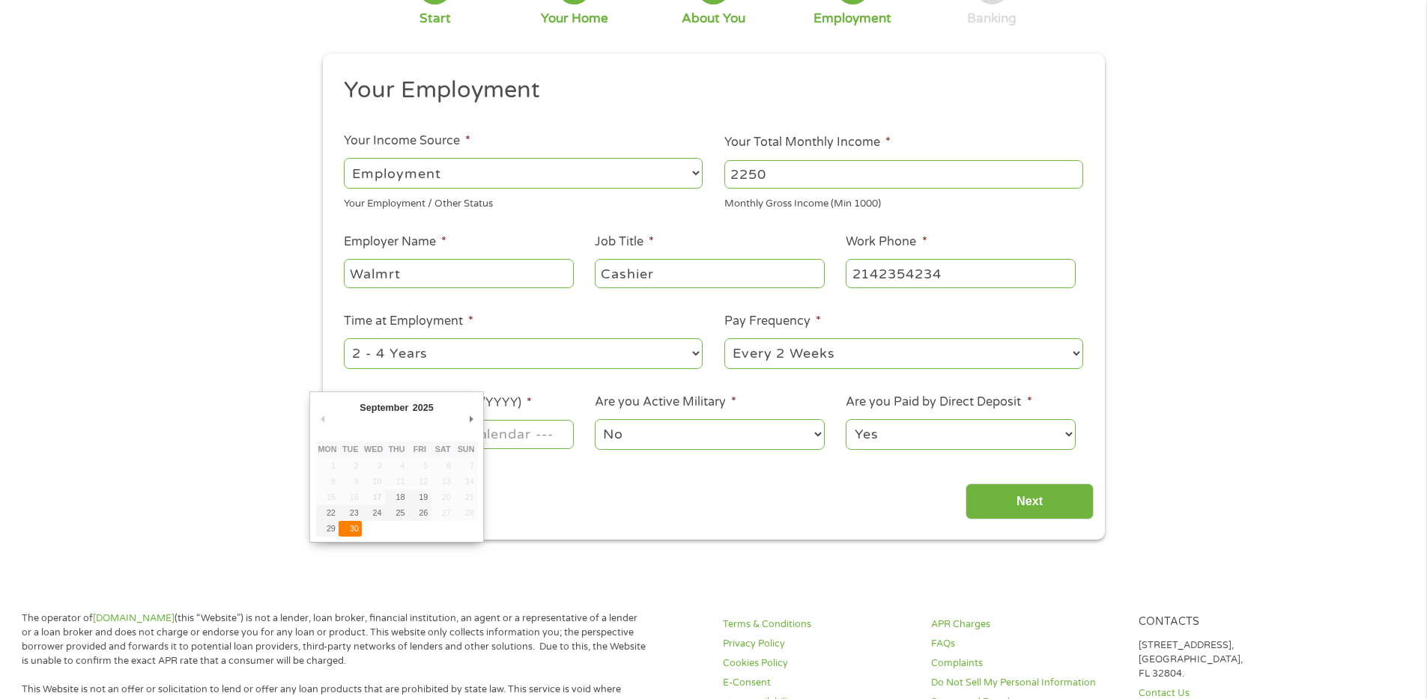
type input "[DATE]"
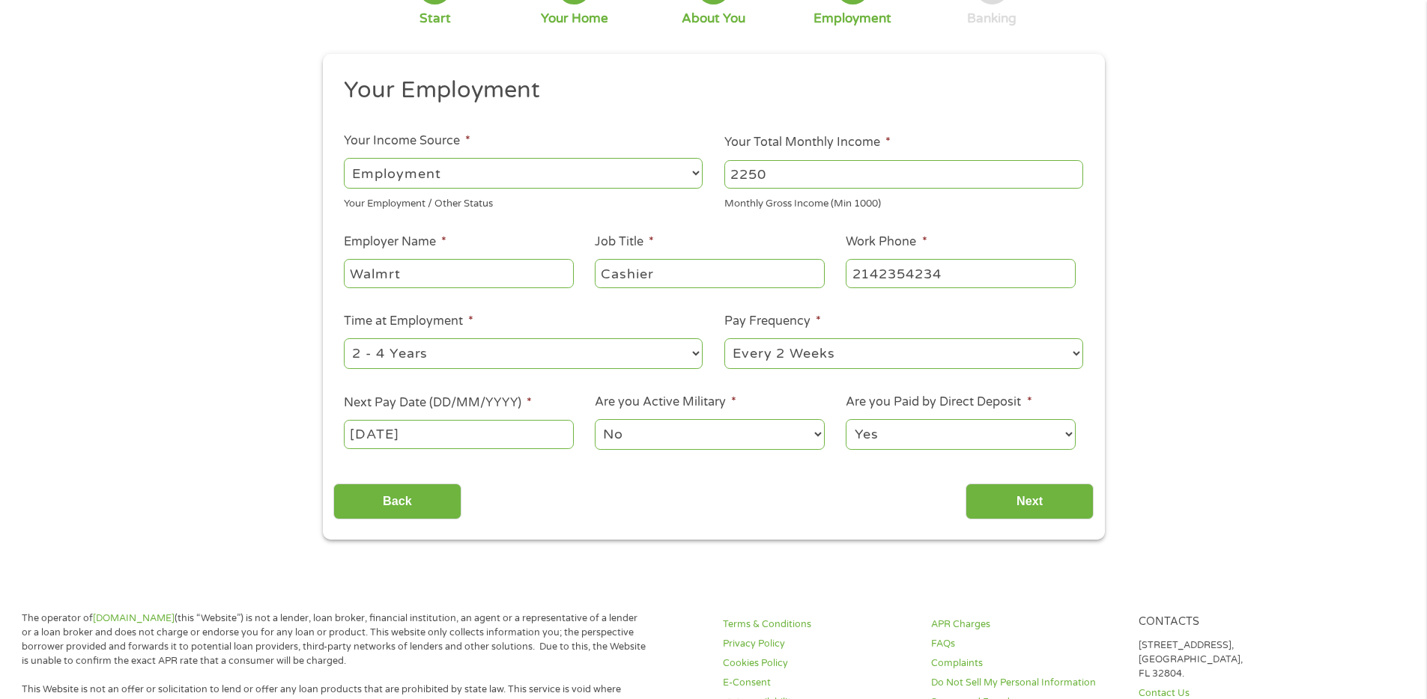
click at [998, 480] on div "Back Next" at bounding box center [713, 496] width 760 height 47
click at [1005, 498] on input "Next" at bounding box center [1029, 502] width 128 height 37
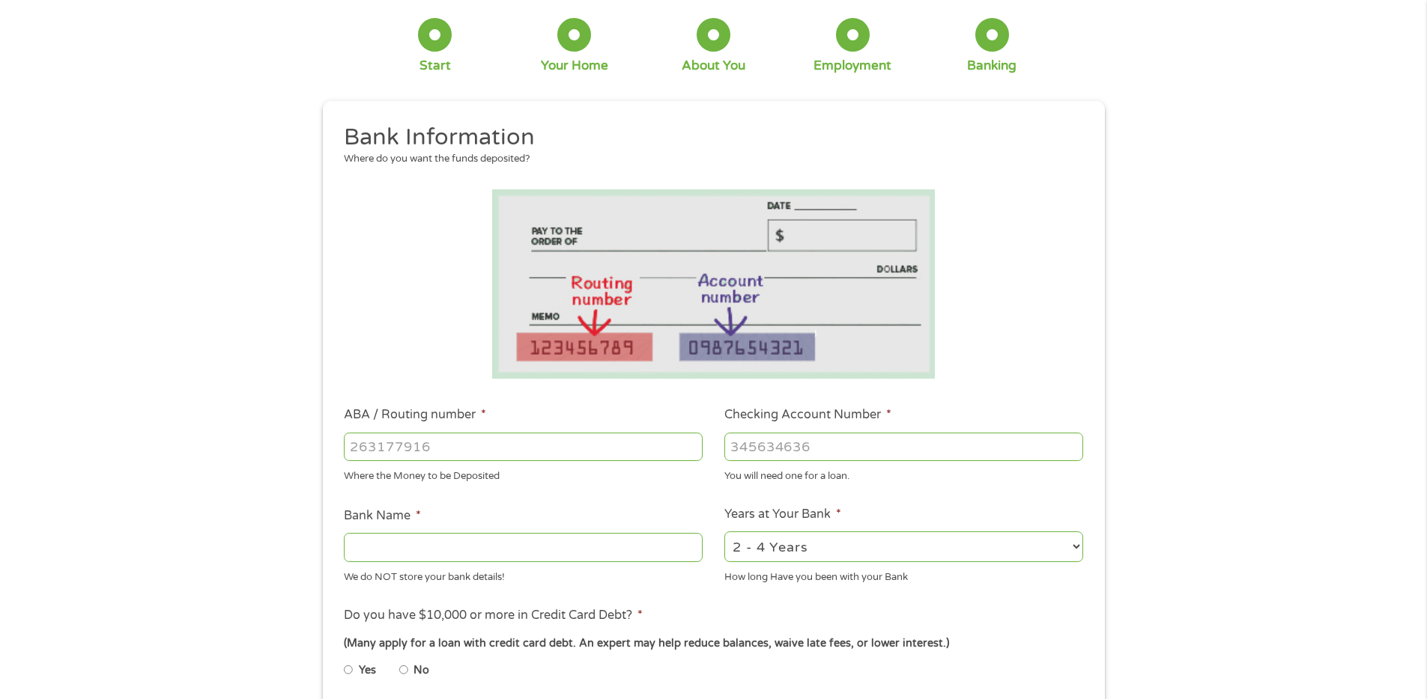
scroll to position [143, 0]
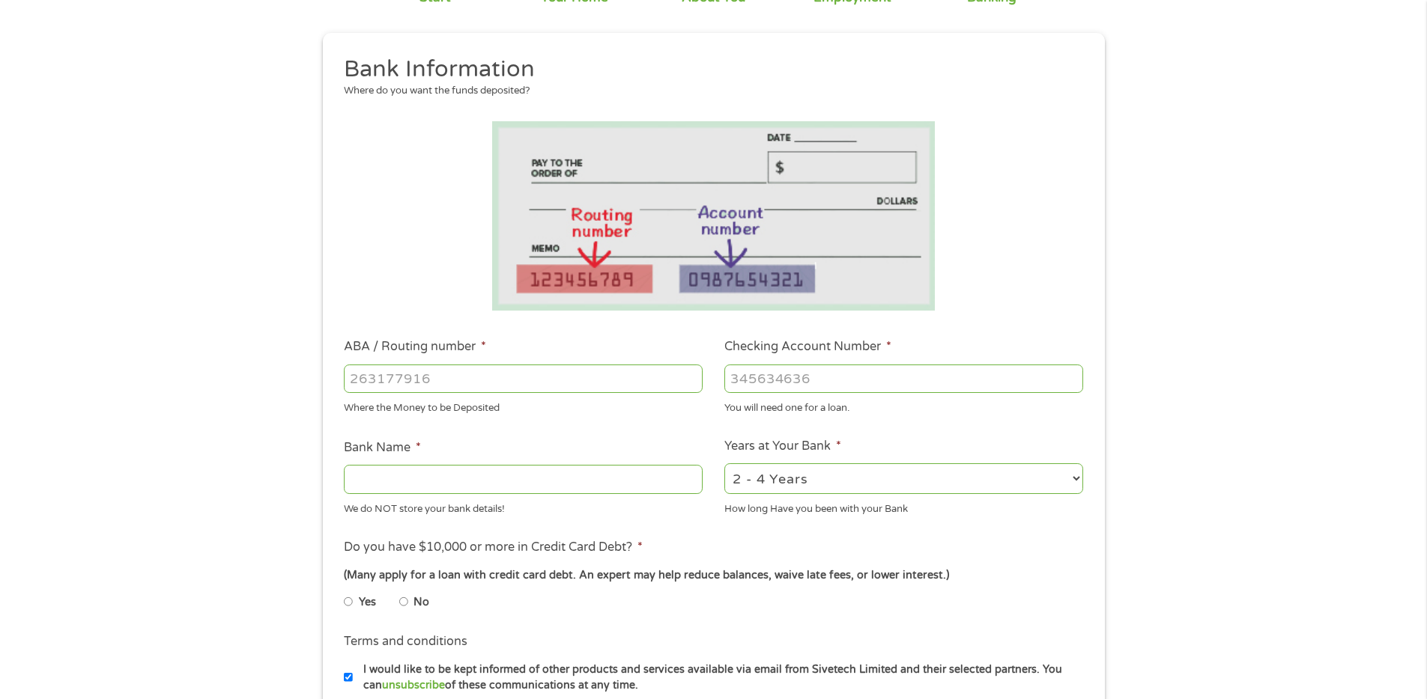
click at [440, 354] on label "ABA / Routing number *" at bounding box center [415, 347] width 142 height 16
click at [440, 365] on input "ABA / Routing number *" at bounding box center [523, 379] width 359 height 28
click at [421, 374] on input "ABA / Routing number *" at bounding box center [523, 379] width 359 height 28
click at [527, 401] on div "Where the Money to be Deposited" at bounding box center [523, 406] width 359 height 20
click at [496, 377] on input "ABA / Routing number *" at bounding box center [523, 379] width 359 height 28
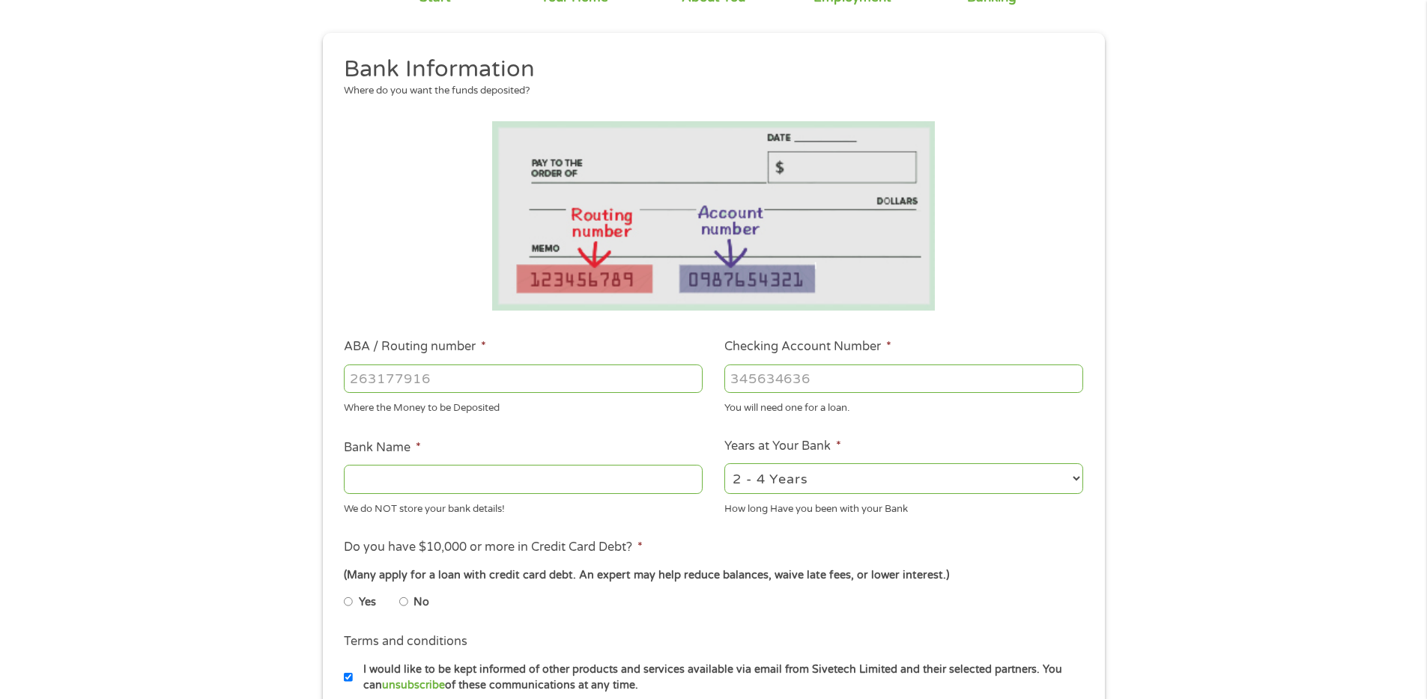
click at [520, 412] on div "Where the Money to be Deposited" at bounding box center [523, 406] width 359 height 20
click at [490, 383] on input "ABA / Routing number *" at bounding box center [523, 379] width 359 height 28
click at [431, 477] on input "Bank Name *" at bounding box center [523, 479] width 359 height 28
click at [465, 380] on input "ABA / Routing number *" at bounding box center [523, 379] width 359 height 28
click at [455, 383] on input "ABA / Routing number *" at bounding box center [523, 379] width 359 height 28
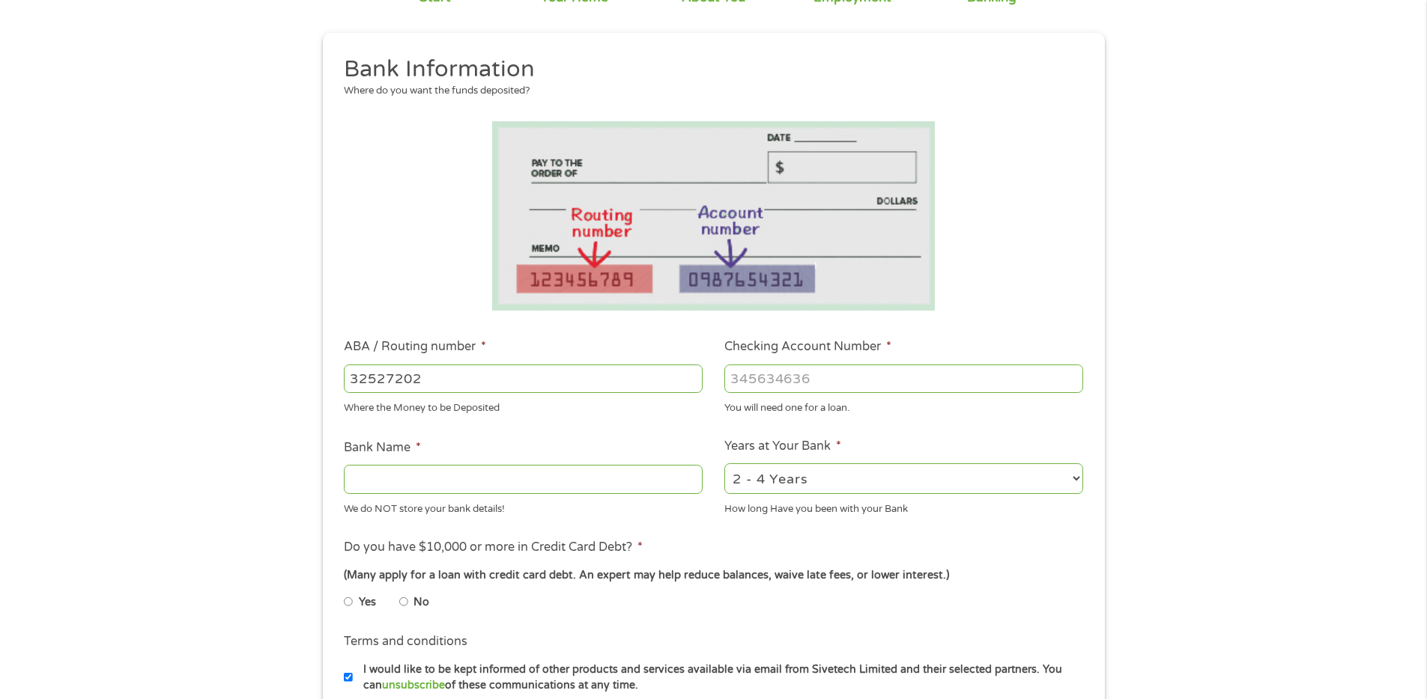
type input "325272021"
type input "[US_STATE] USA FCU"
type input "325272021"
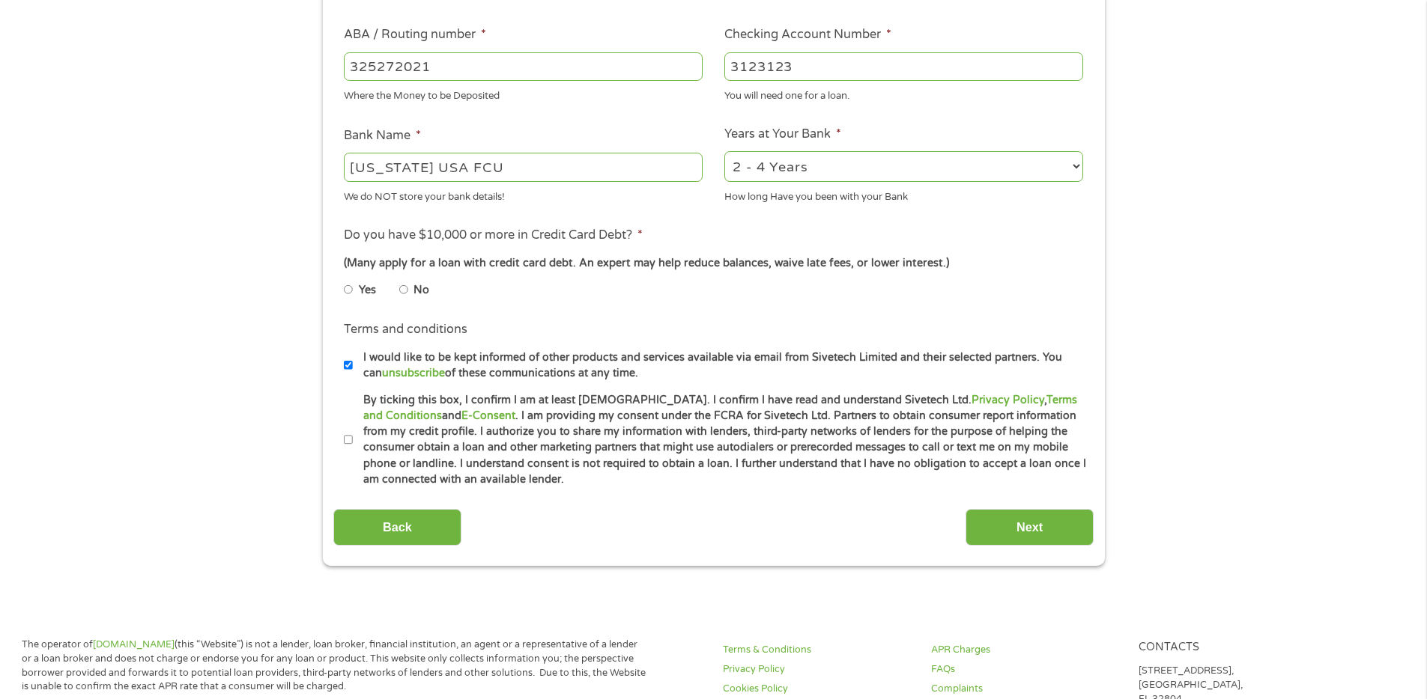
type input "3123123"
drag, startPoint x: 221, startPoint y: 360, endPoint x: 301, endPoint y: 359, distance: 80.1
click at [222, 360] on div "1 Start 2 Your Home 3 About You 4 Employment 5 Banking 6 This field is hidden w…" at bounding box center [713, 91] width 1427 height 950
click at [419, 284] on label "No" at bounding box center [421, 290] width 16 height 16
click at [408, 284] on input "No" at bounding box center [403, 290] width 9 height 24
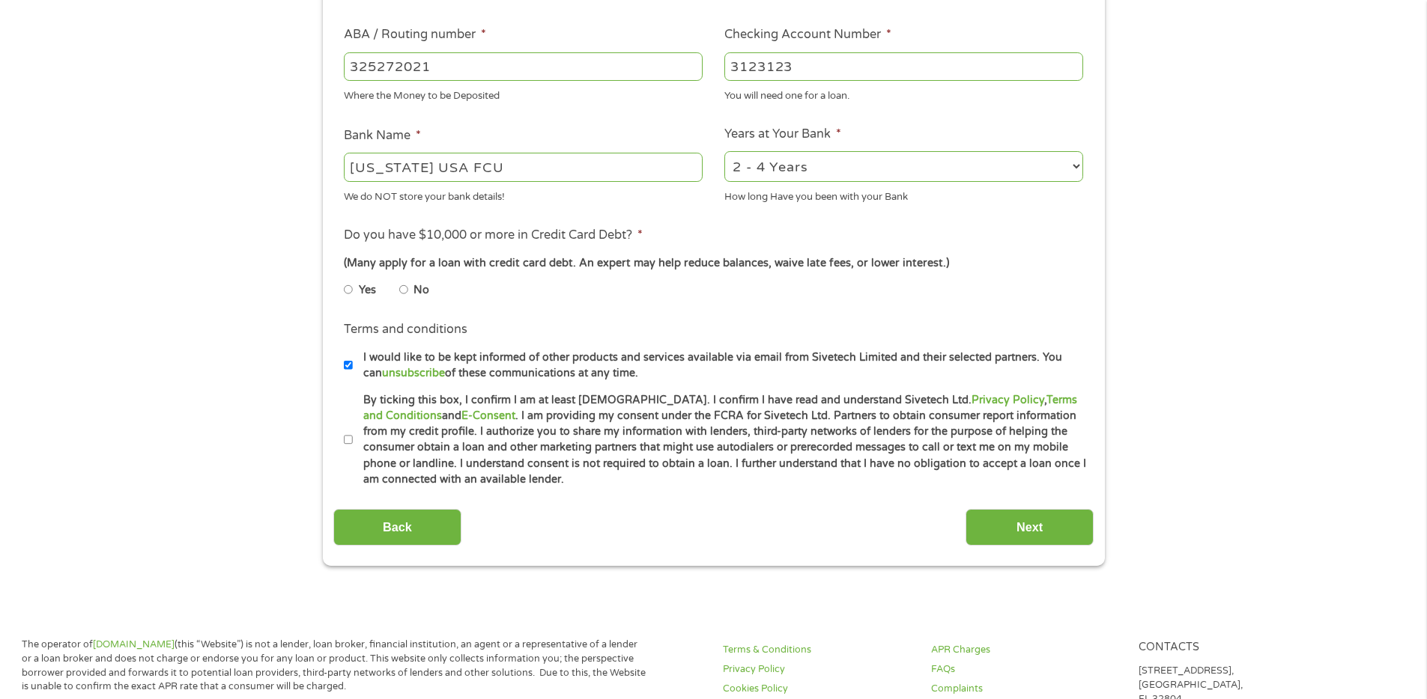
radio input "true"
click at [1043, 526] on input "Next" at bounding box center [1029, 527] width 128 height 37
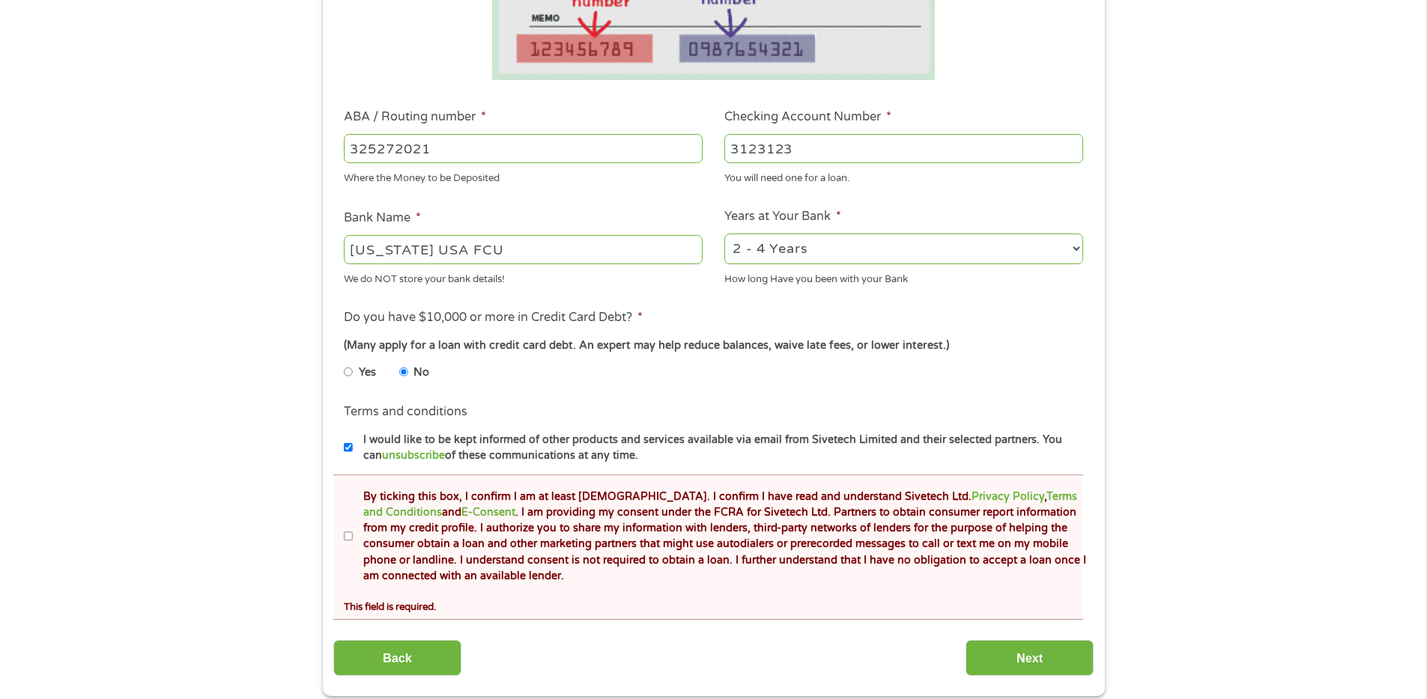
scroll to position [430, 0]
click at [481, 559] on label "By ticking this box, I confirm I am at least [DEMOGRAPHIC_DATA]. I confirm I ha…" at bounding box center [720, 536] width 735 height 96
click at [353, 548] on input "By ticking this box, I confirm I am at least [DEMOGRAPHIC_DATA]. I confirm I ha…" at bounding box center [348, 536] width 9 height 24
checkbox input "true"
click at [592, 449] on label "I would like to be kept informed of other products and services available via e…" at bounding box center [720, 447] width 735 height 32
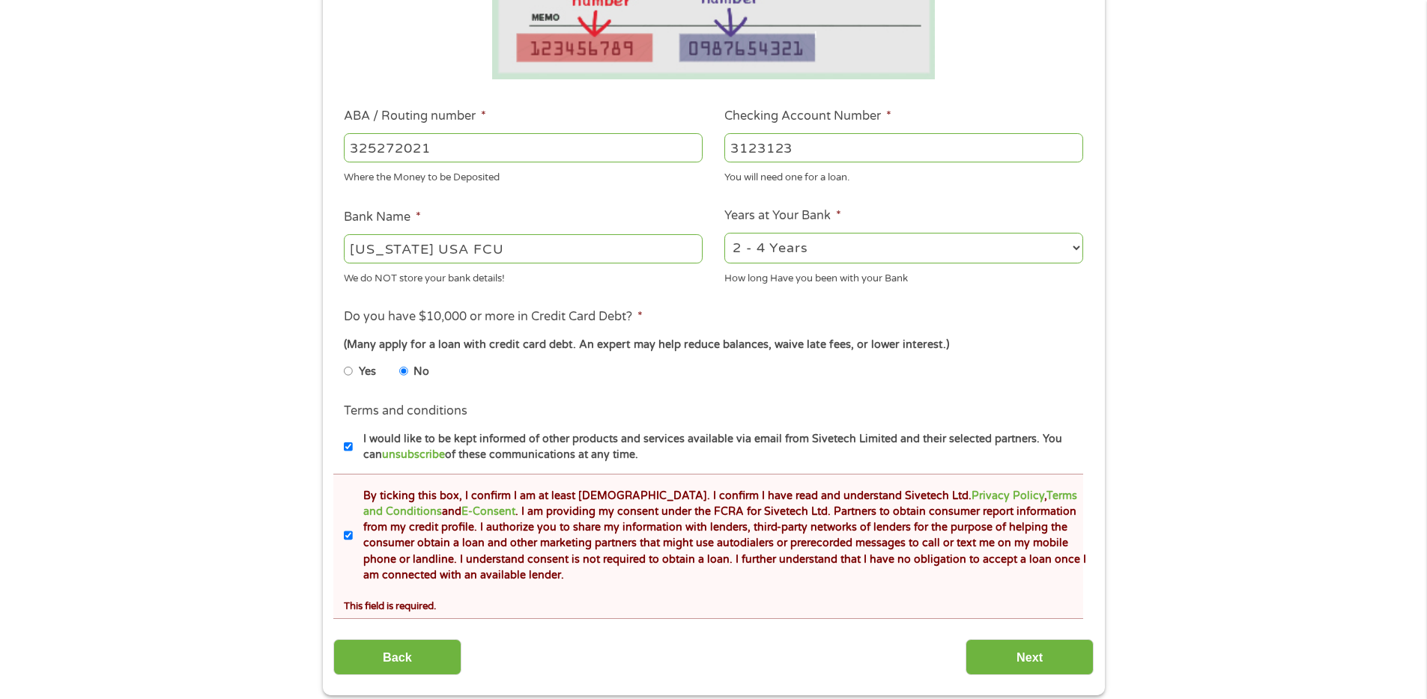
click at [353, 449] on input "I would like to be kept informed of other products and services available via e…" at bounding box center [348, 447] width 9 height 24
click at [658, 440] on label "I would like to be kept informed of other products and services available via e…" at bounding box center [720, 447] width 735 height 32
click at [353, 440] on input "I would like to be kept informed of other products and services available via e…" at bounding box center [348, 447] width 9 height 24
checkbox input "true"
click at [1015, 658] on input "Next" at bounding box center [1029, 658] width 128 height 37
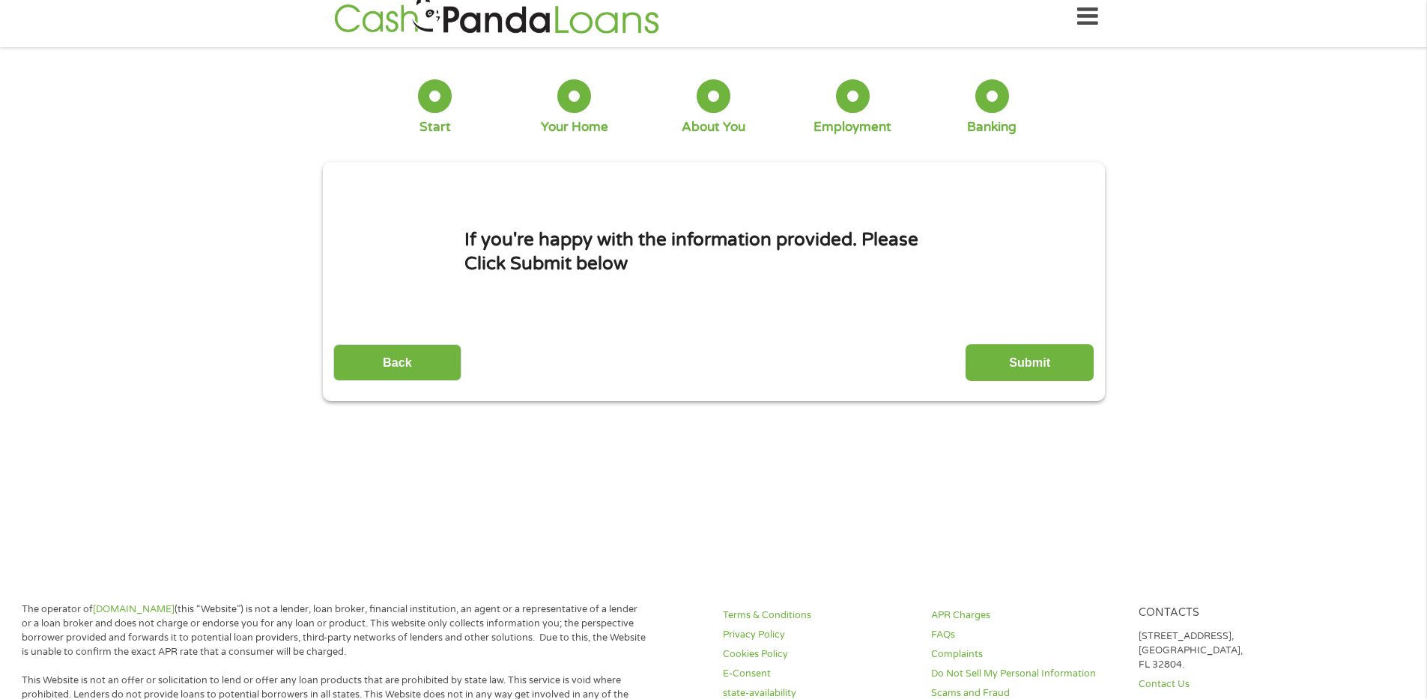
scroll to position [0, 0]
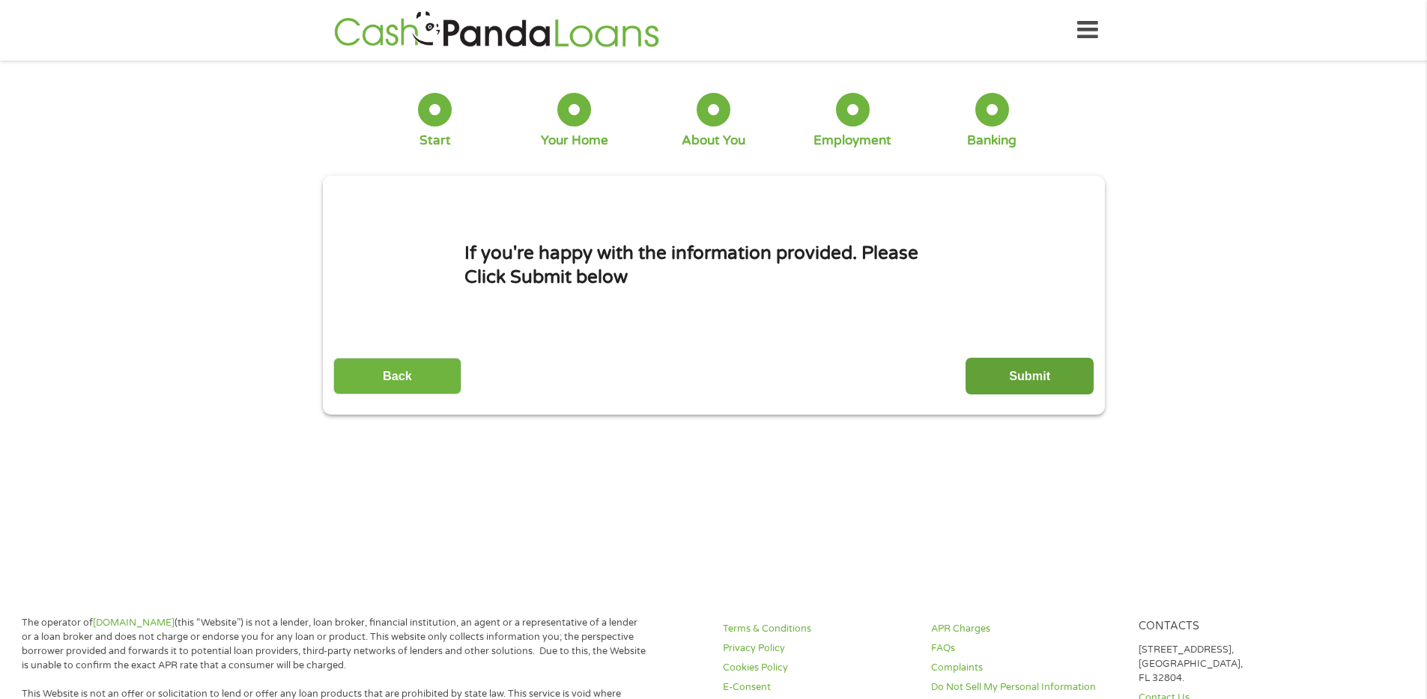
click at [1024, 369] on input "Submit" at bounding box center [1029, 376] width 128 height 37
